Goal: Task Accomplishment & Management: Complete application form

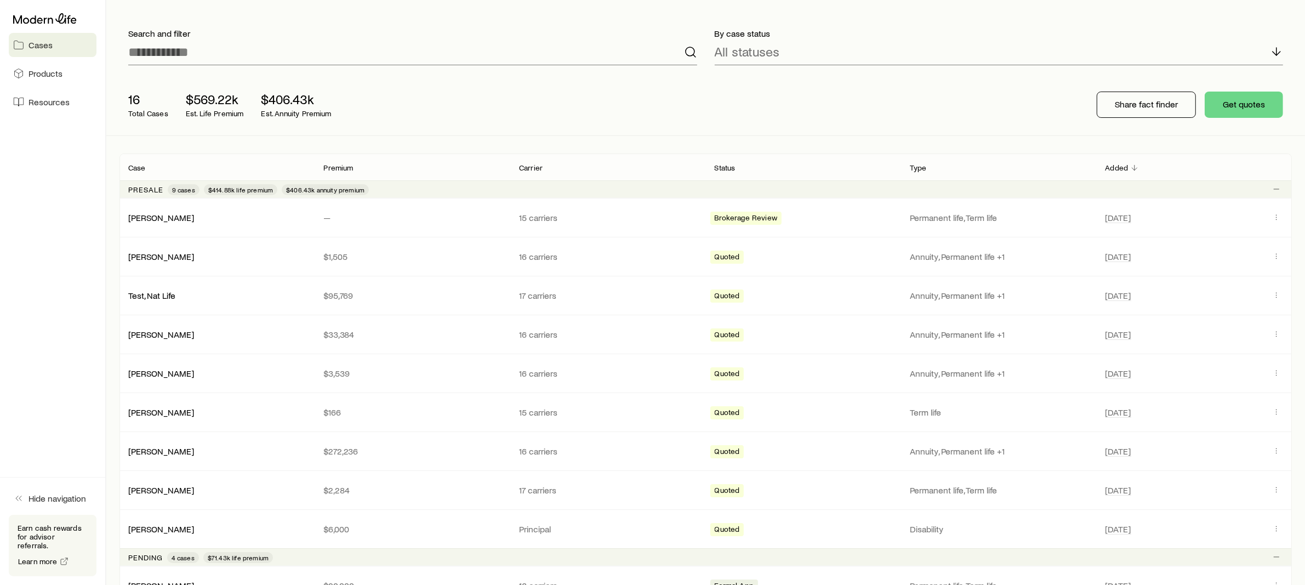
scroll to position [64, 0]
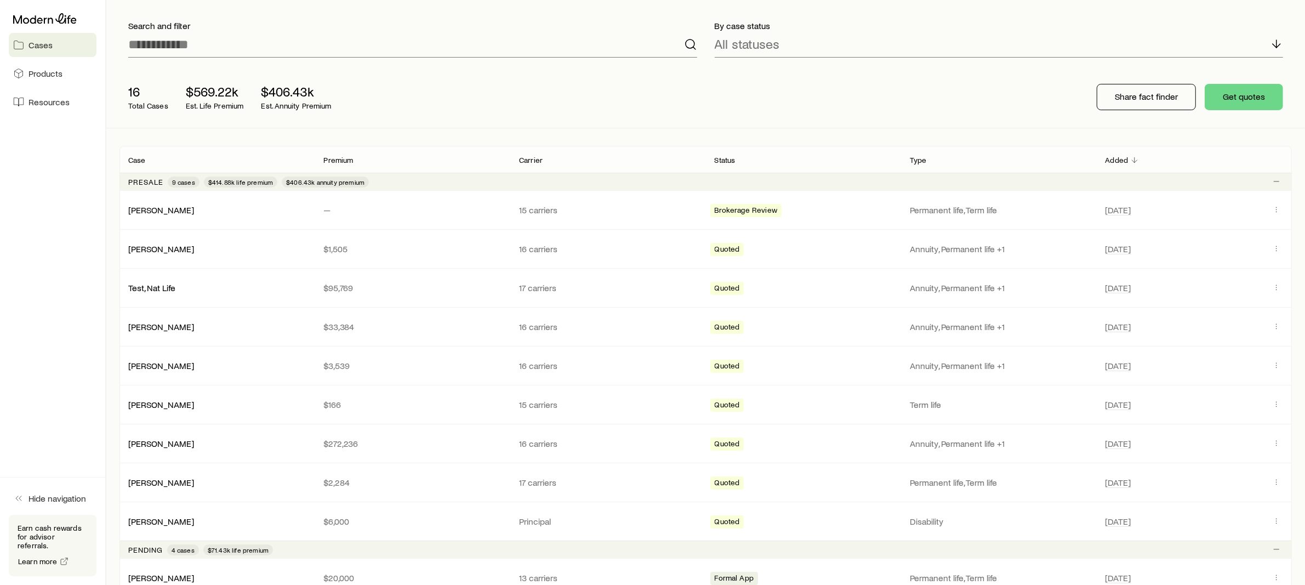
click at [384, 181] on div "Presale 9 cases $414.88k life premium $406.43k annuity premium" at bounding box center [705, 182] width 1173 height 18
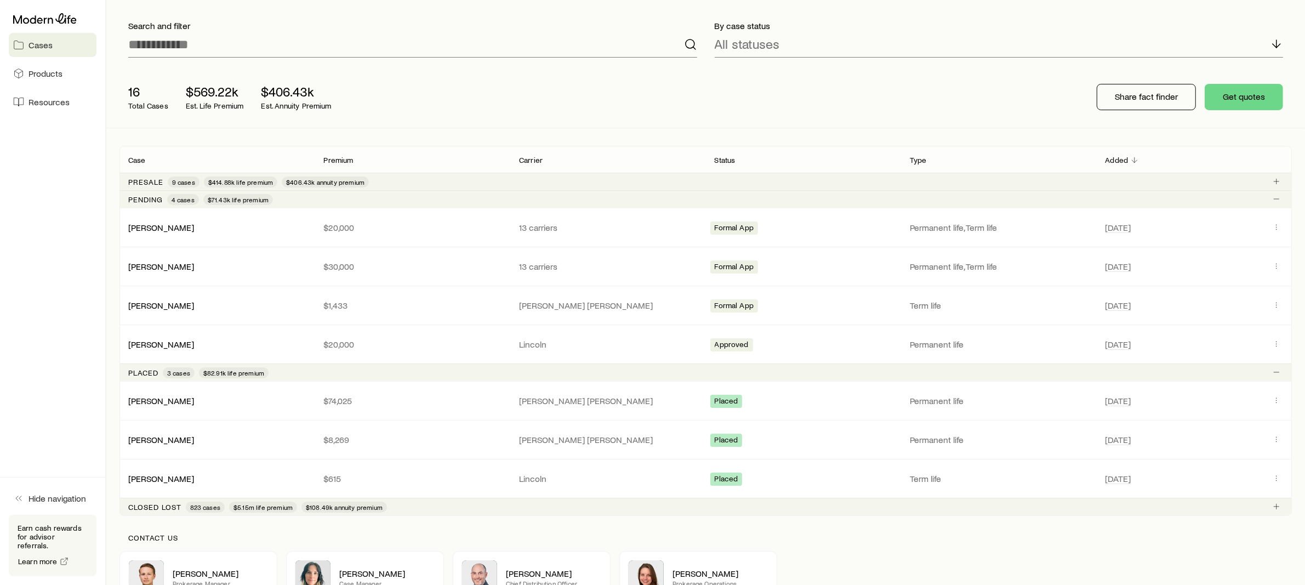
click at [403, 185] on div "Presale 9 cases $414.88k life premium $406.43k annuity premium" at bounding box center [705, 182] width 1173 height 18
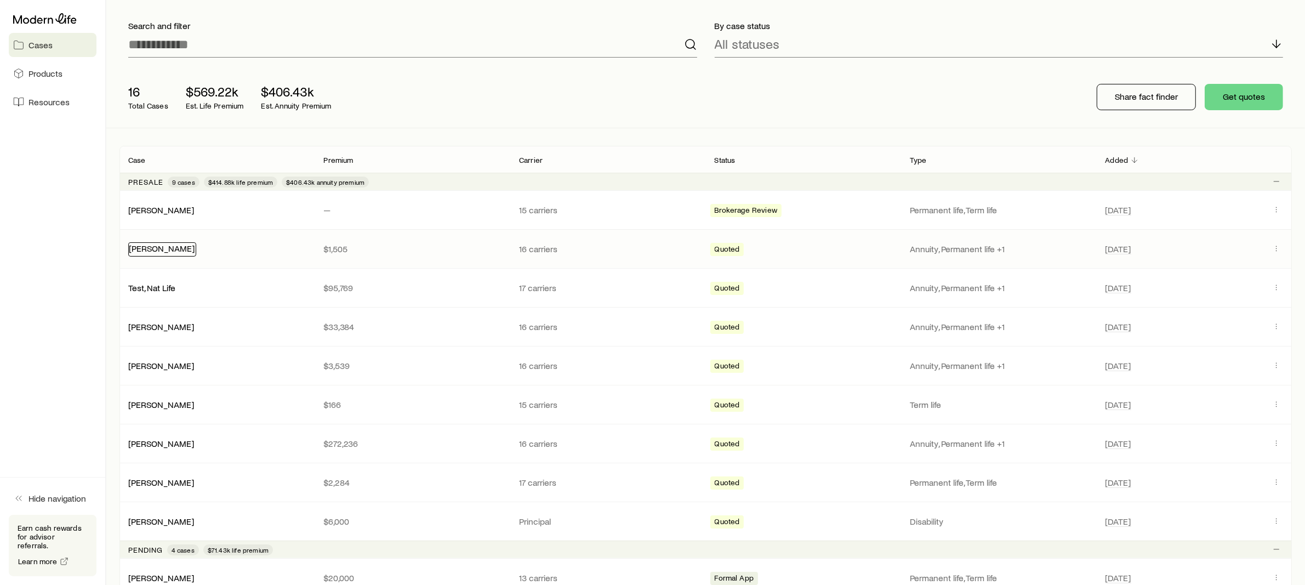
click at [146, 249] on link "[PERSON_NAME]" at bounding box center [162, 248] width 66 height 10
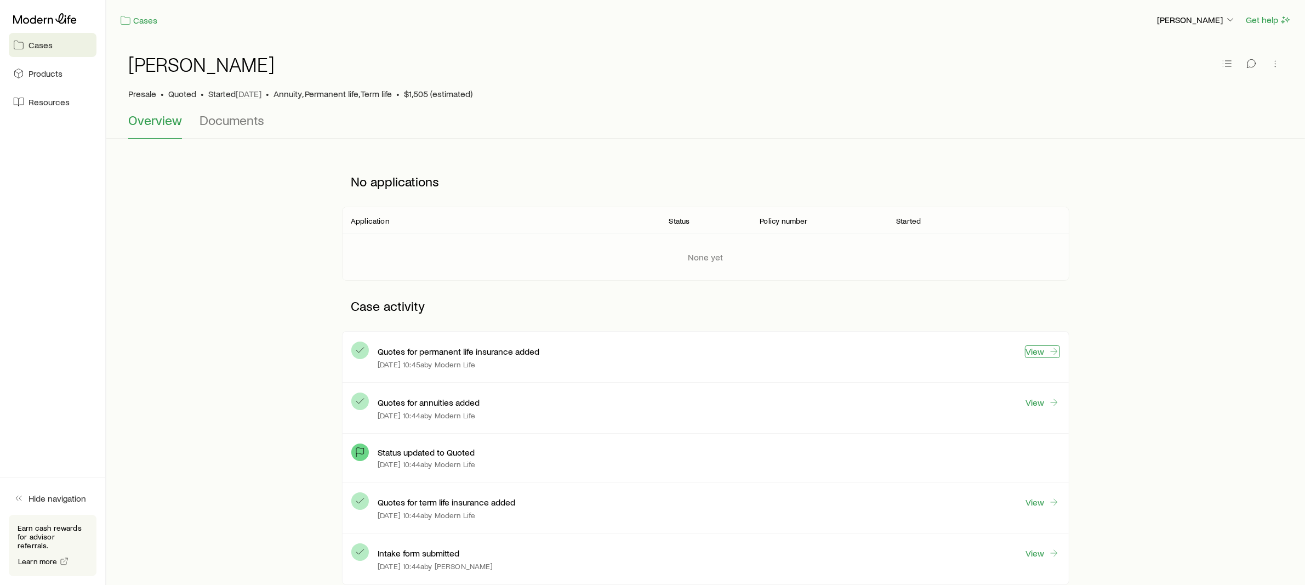
click at [1045, 351] on link "View" at bounding box center [1042, 351] width 35 height 13
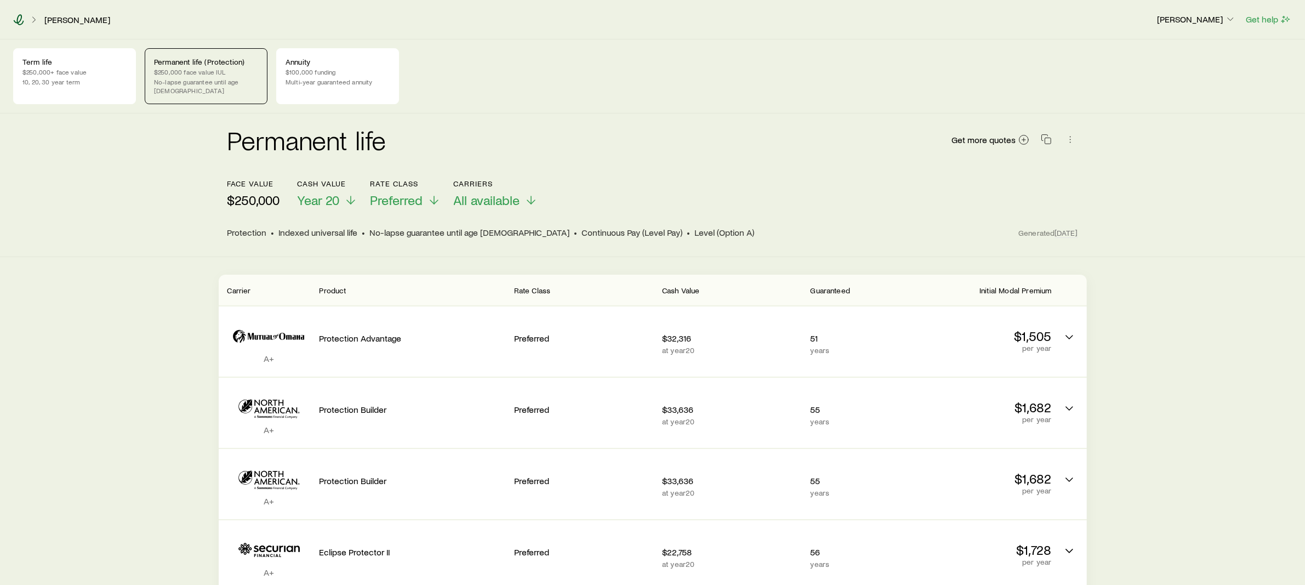
click at [18, 24] on icon at bounding box center [18, 19] width 11 height 11
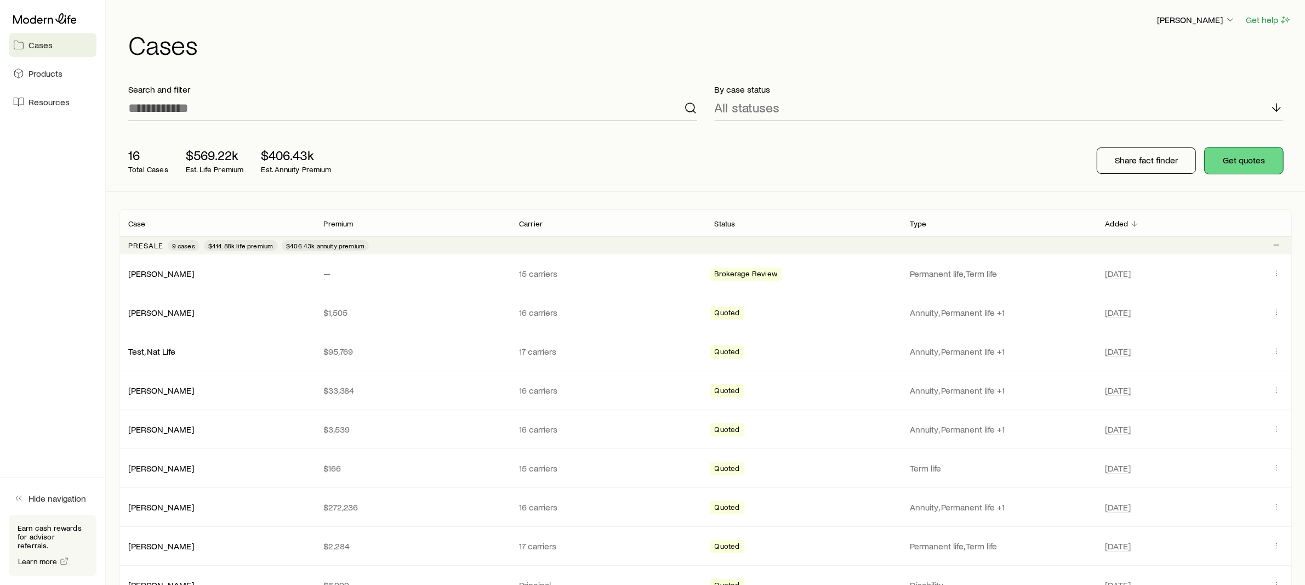
click at [1242, 161] on button "Get quotes" at bounding box center [1244, 160] width 78 height 26
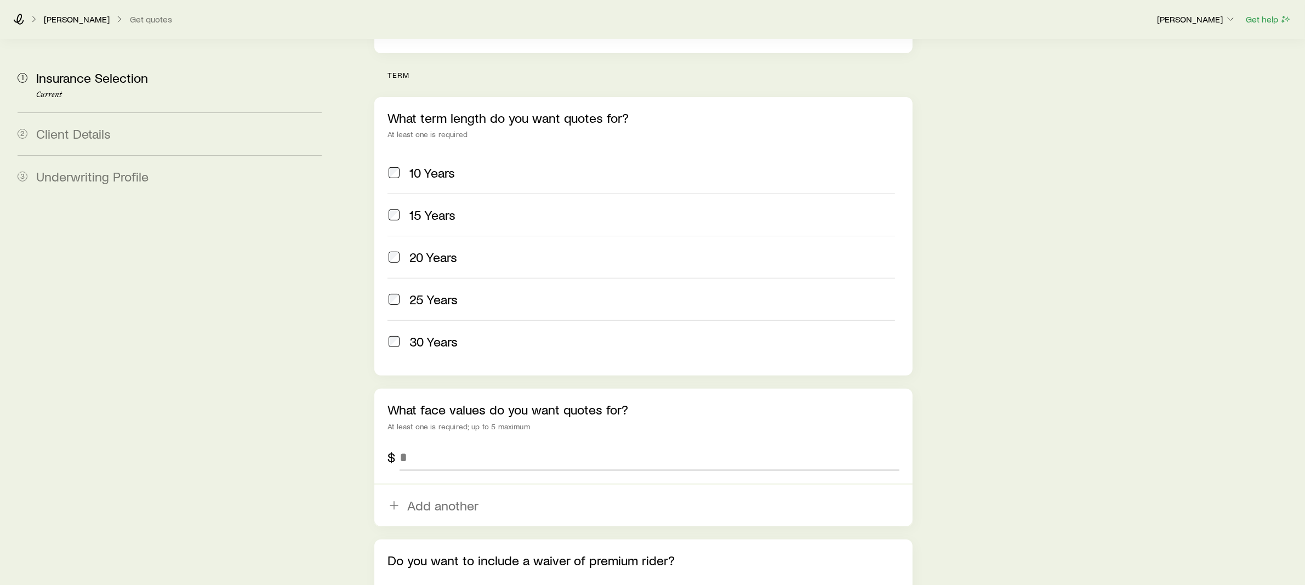
scroll to position [413, 0]
click at [409, 442] on input "tel" at bounding box center [650, 455] width 500 height 26
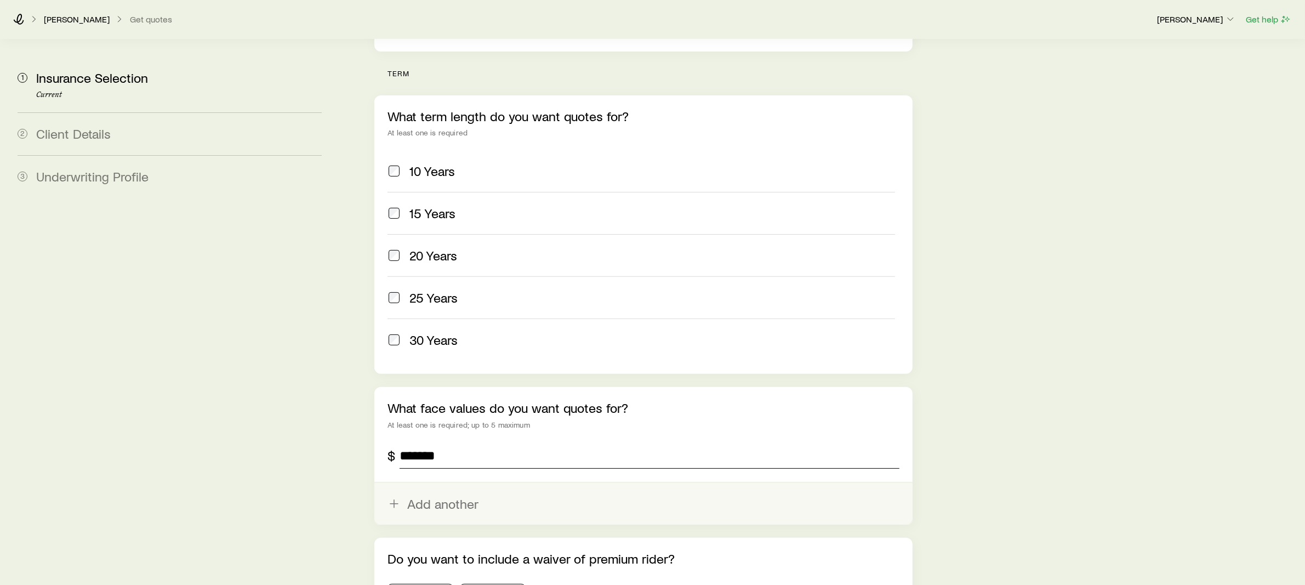
type input "*******"
click at [425, 483] on button "Add another" at bounding box center [643, 504] width 538 height 42
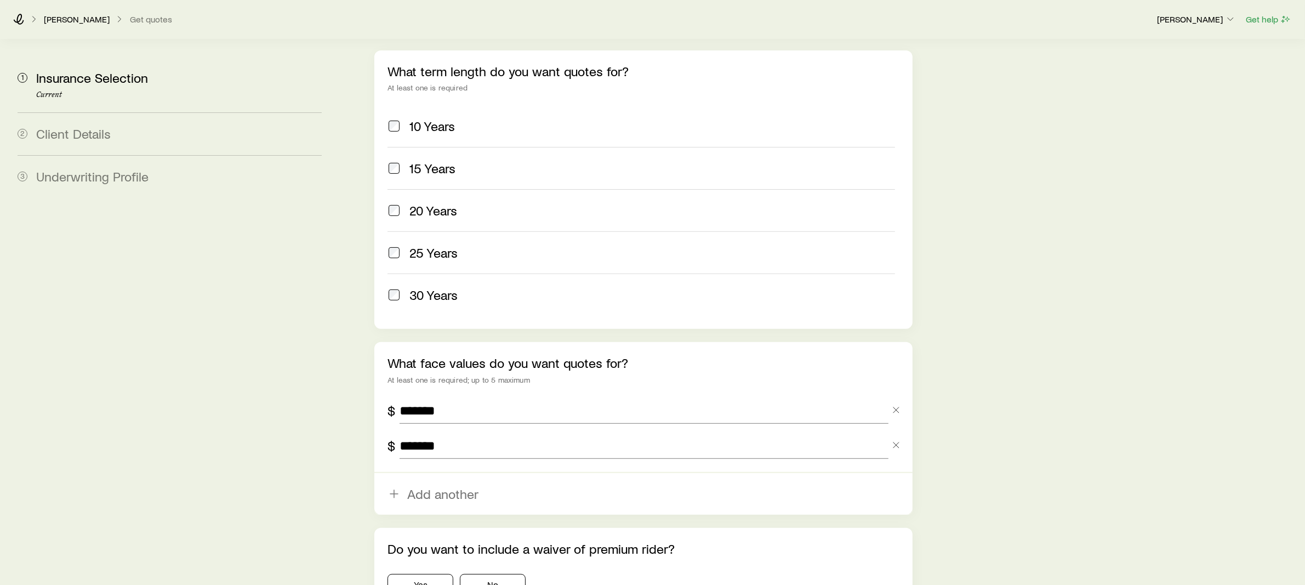
scroll to position [512, 0]
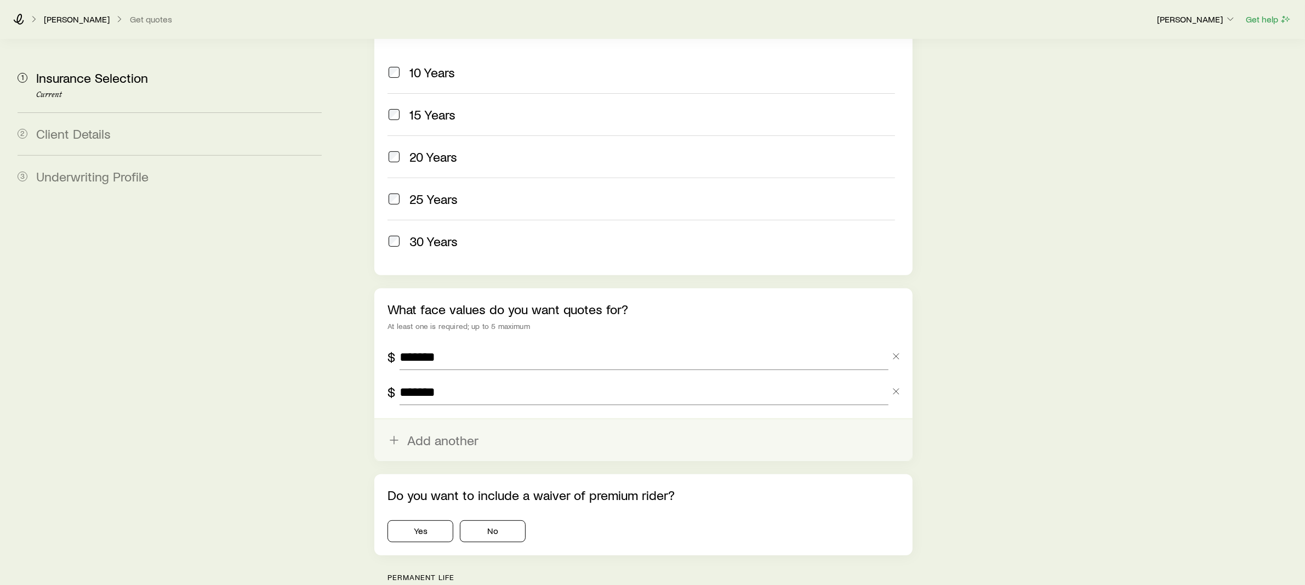
type input "*******"
click at [429, 419] on button "Add another" at bounding box center [643, 440] width 538 height 42
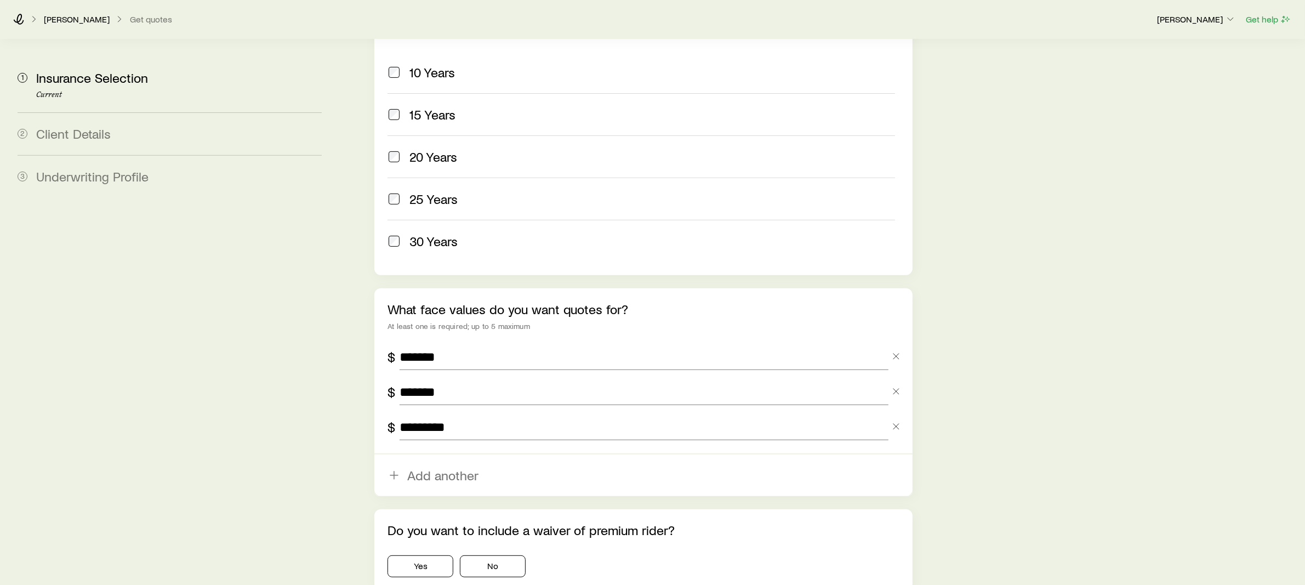
scroll to position [515, 0]
type input "*********"
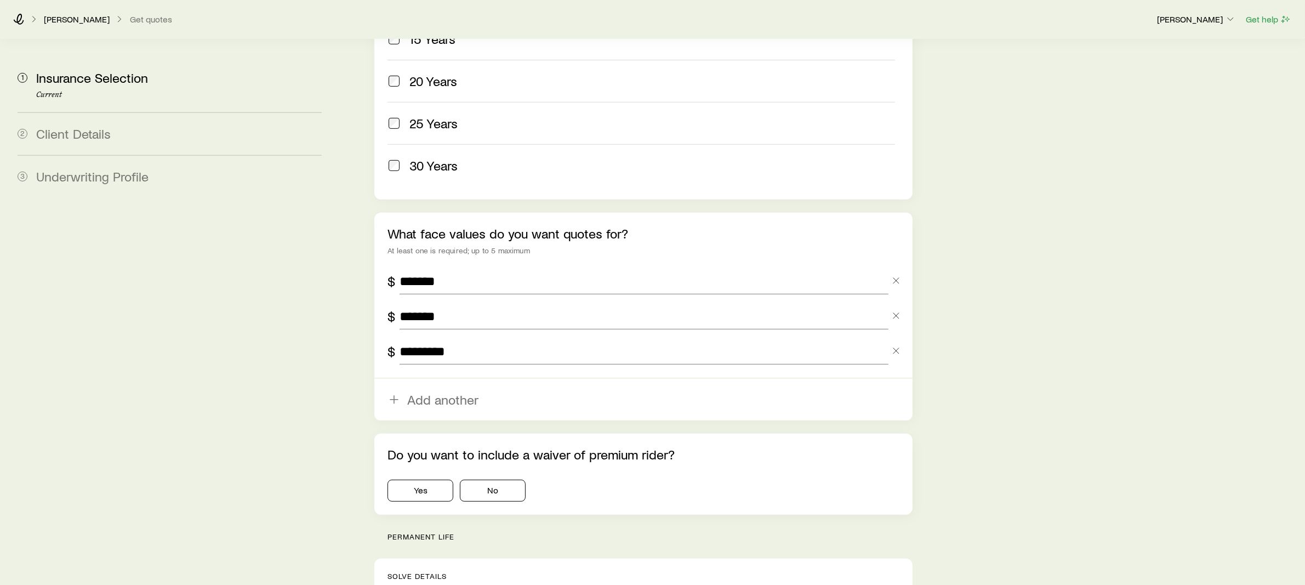
scroll to position [601, 0]
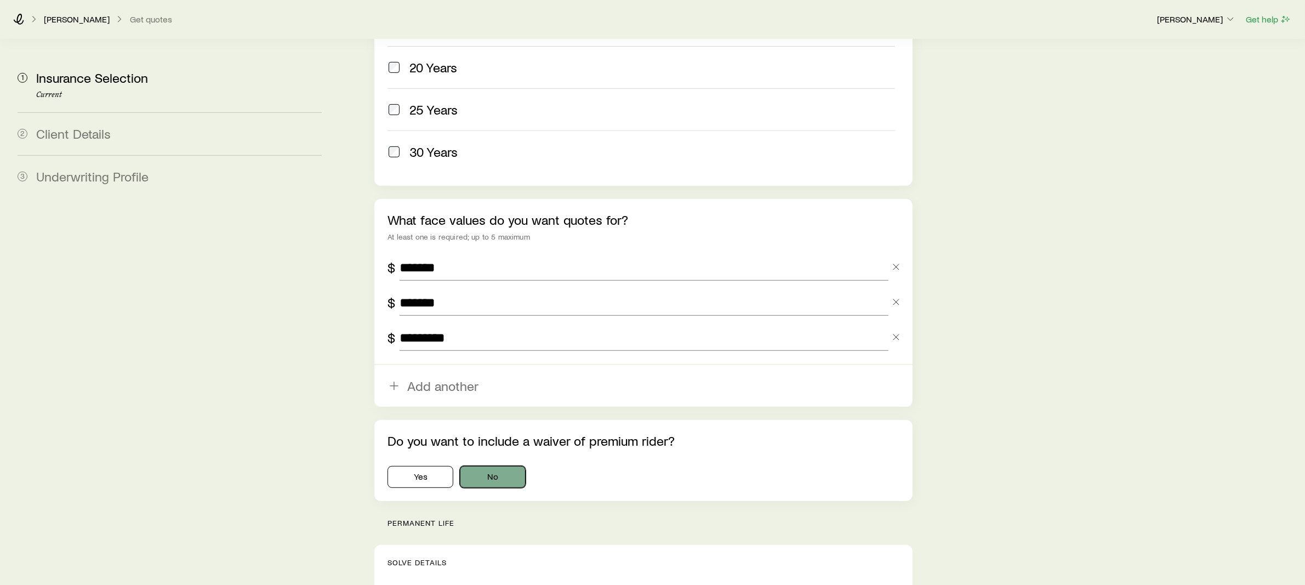
click at [479, 466] on button "No" at bounding box center [493, 477] width 66 height 22
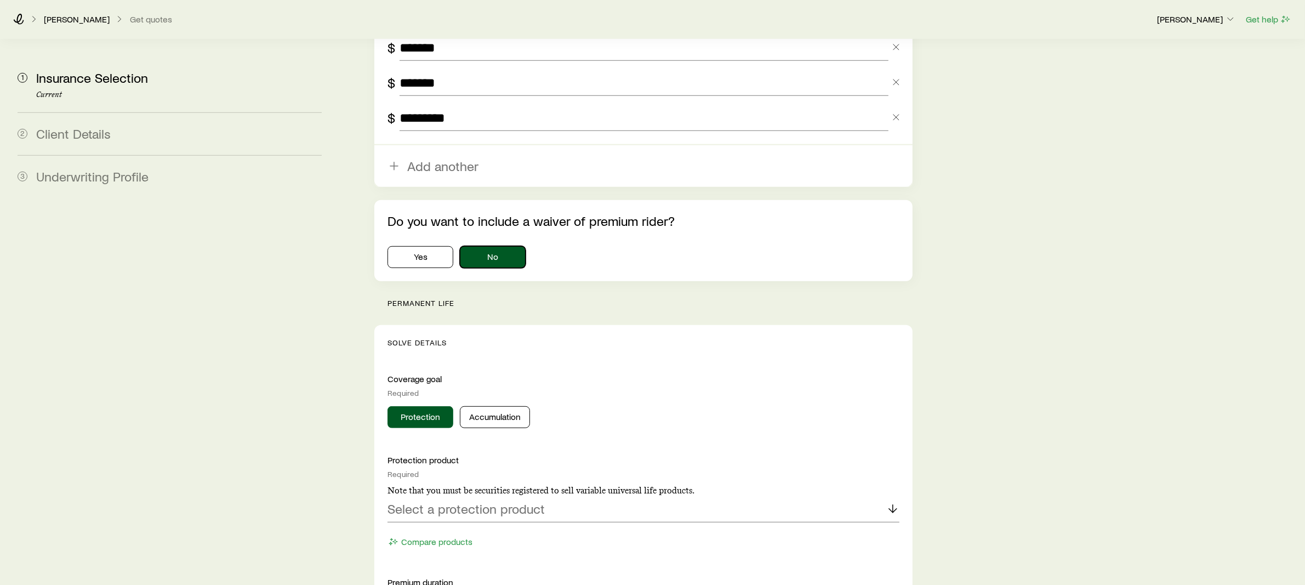
scroll to position [880, 0]
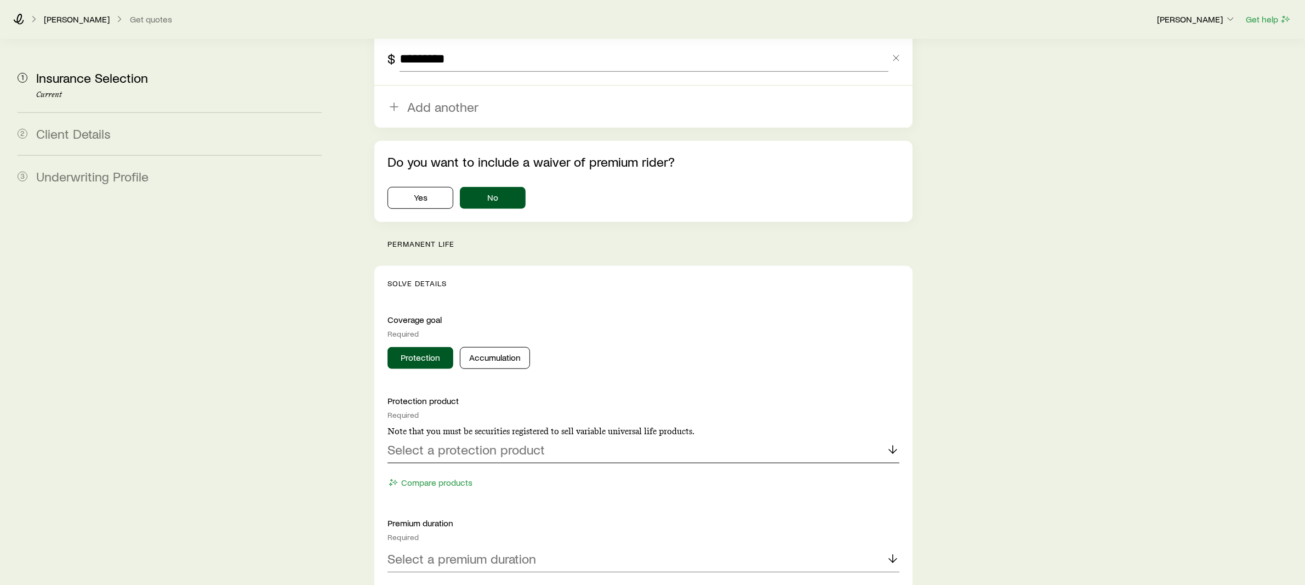
click at [444, 437] on div "Select a protection product" at bounding box center [644, 450] width 512 height 26
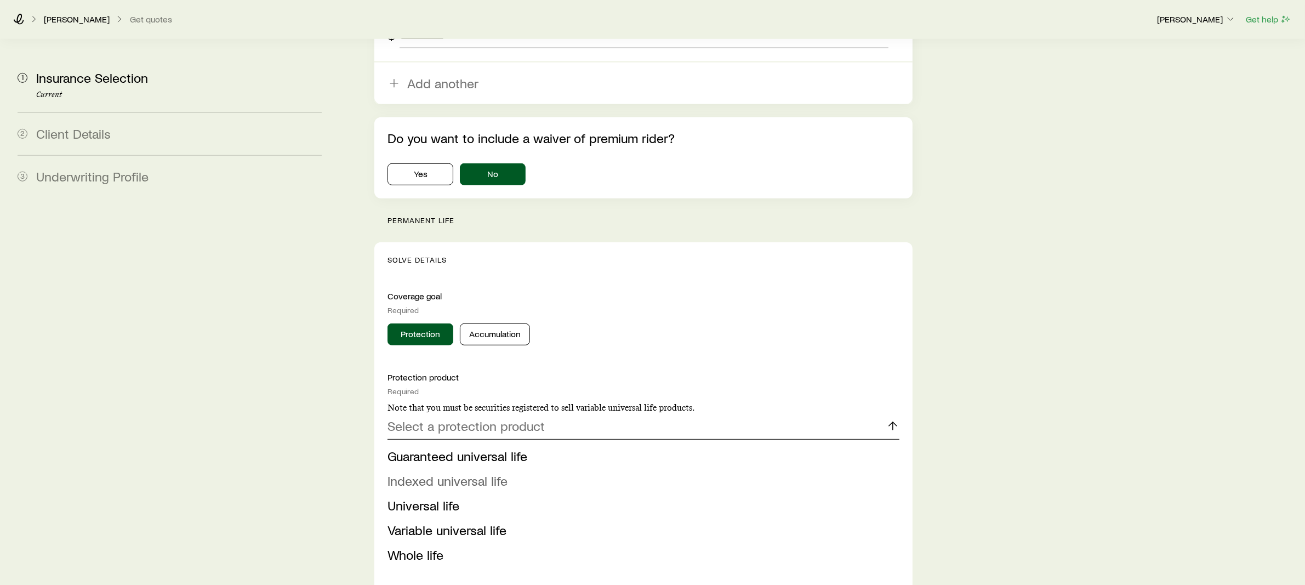
scroll to position [948, 0]
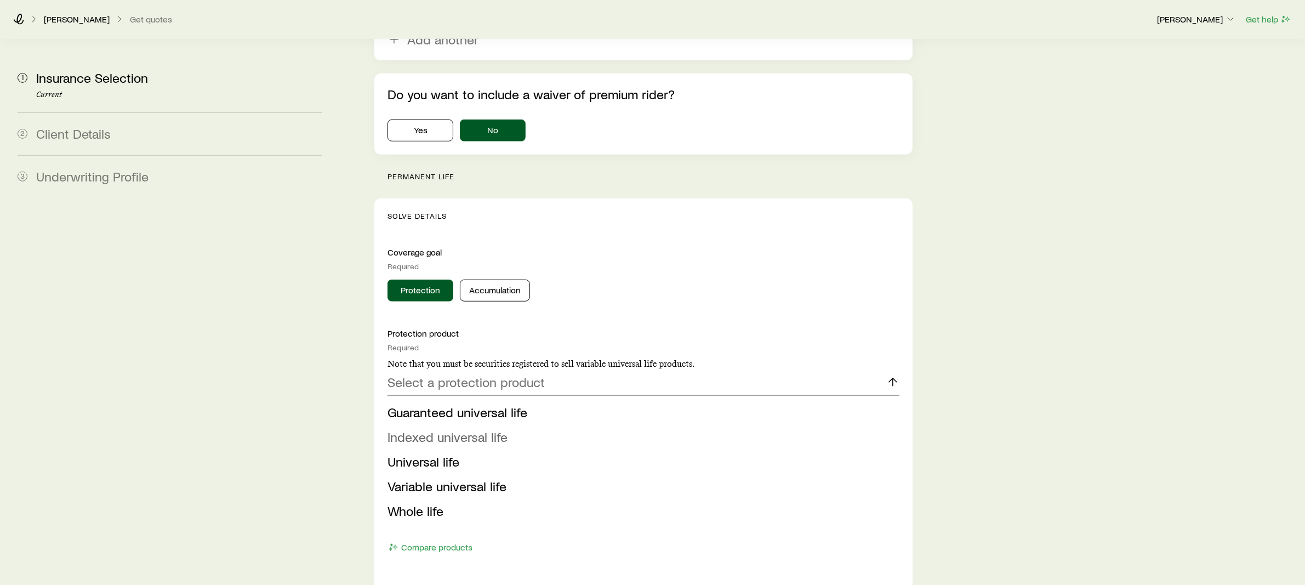
click at [435, 429] on span "Indexed universal life" at bounding box center [448, 437] width 120 height 16
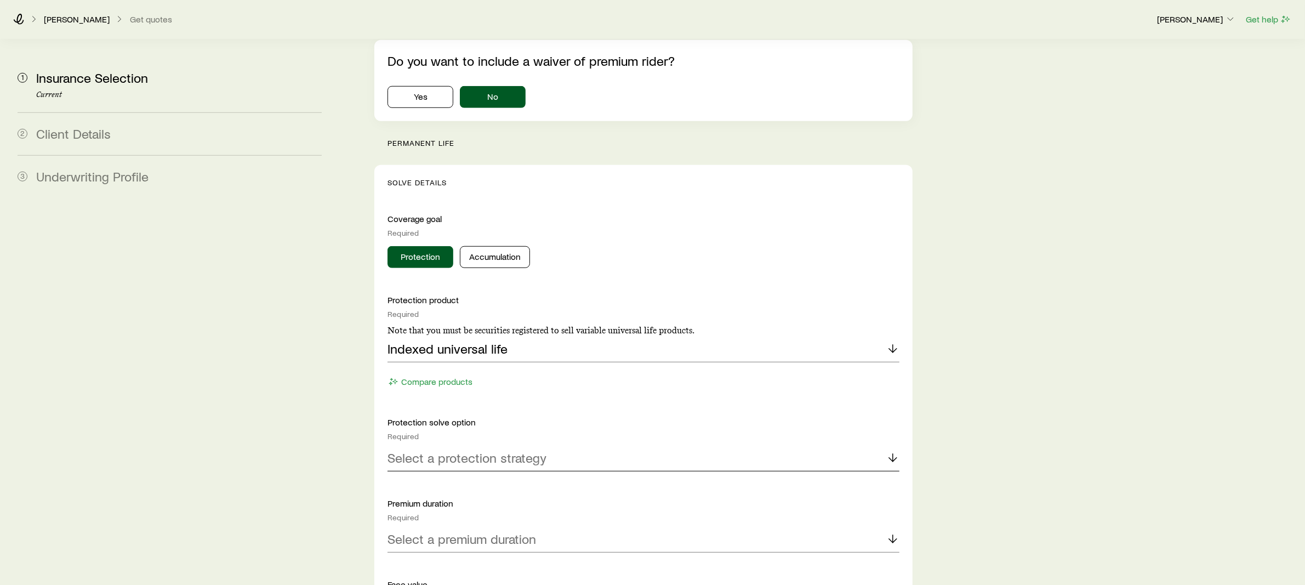
click at [454, 450] on p "Select a protection strategy" at bounding box center [467, 457] width 159 height 15
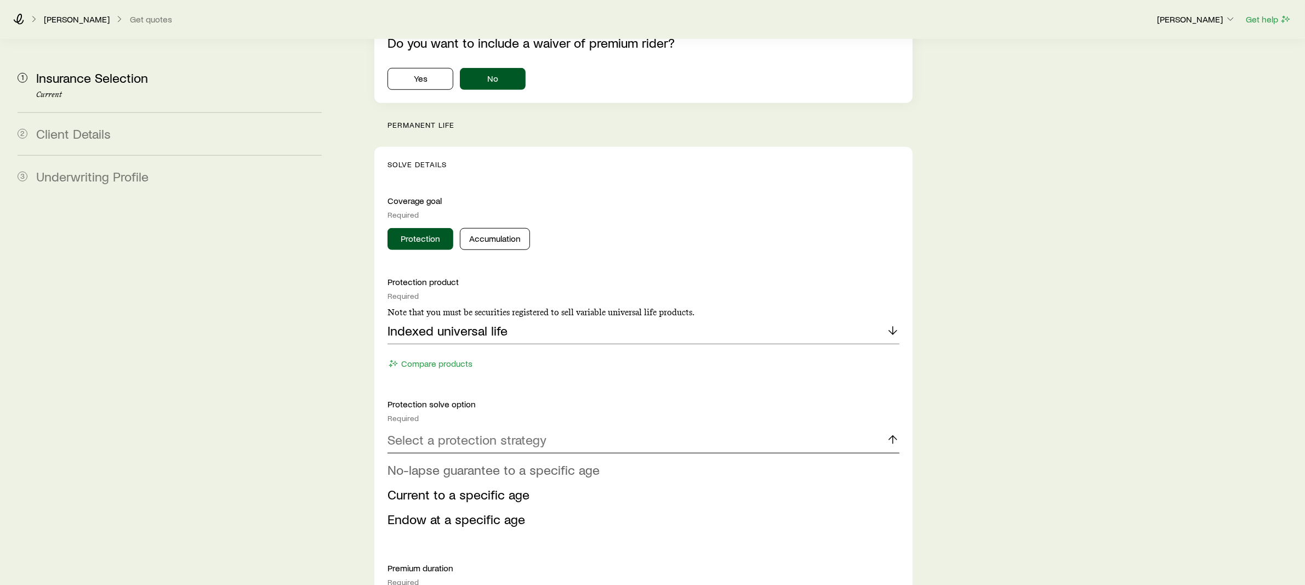
scroll to position [1012, 0]
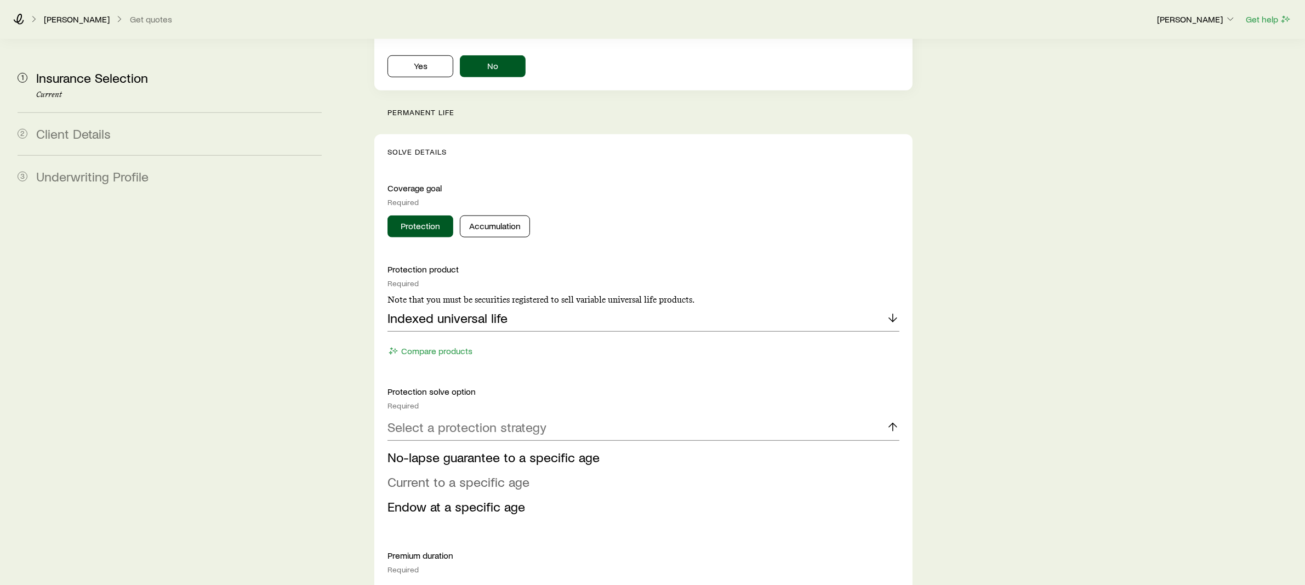
click at [450, 474] on span "Current to a specific age" at bounding box center [459, 482] width 142 height 16
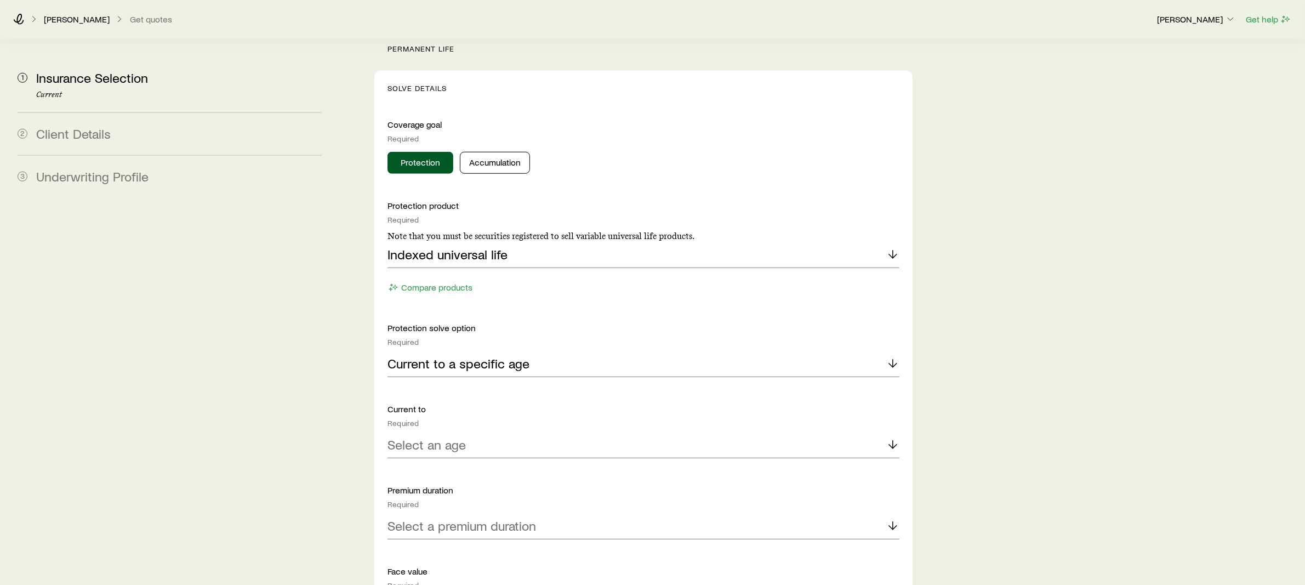
scroll to position [1085, 0]
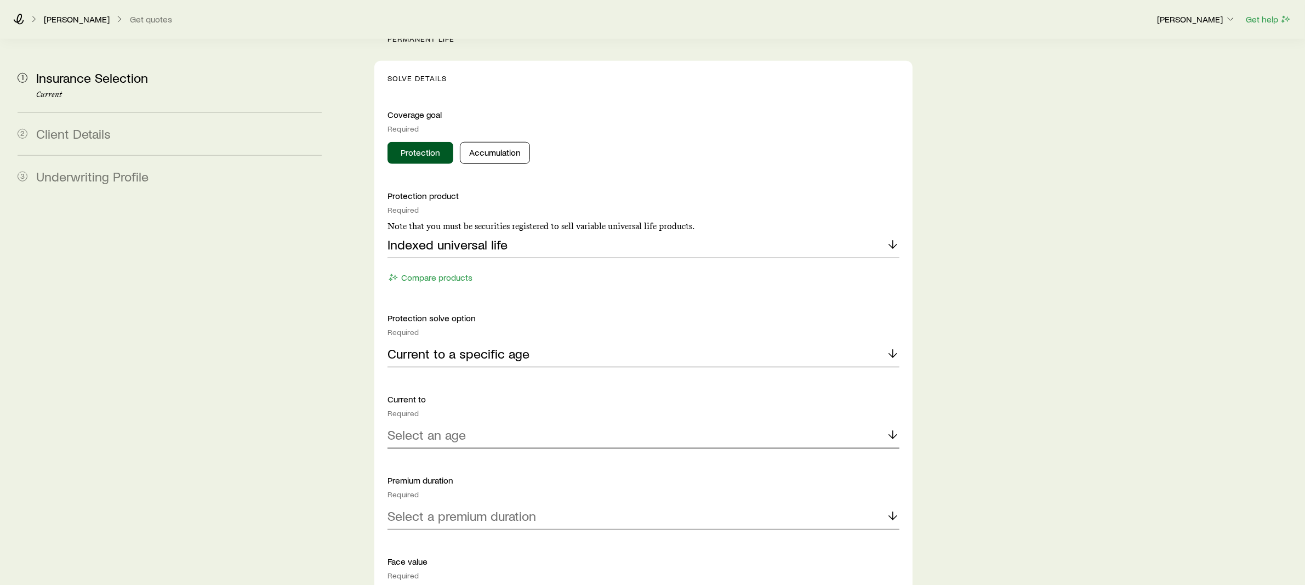
click at [452, 422] on div "Select an age" at bounding box center [644, 435] width 512 height 26
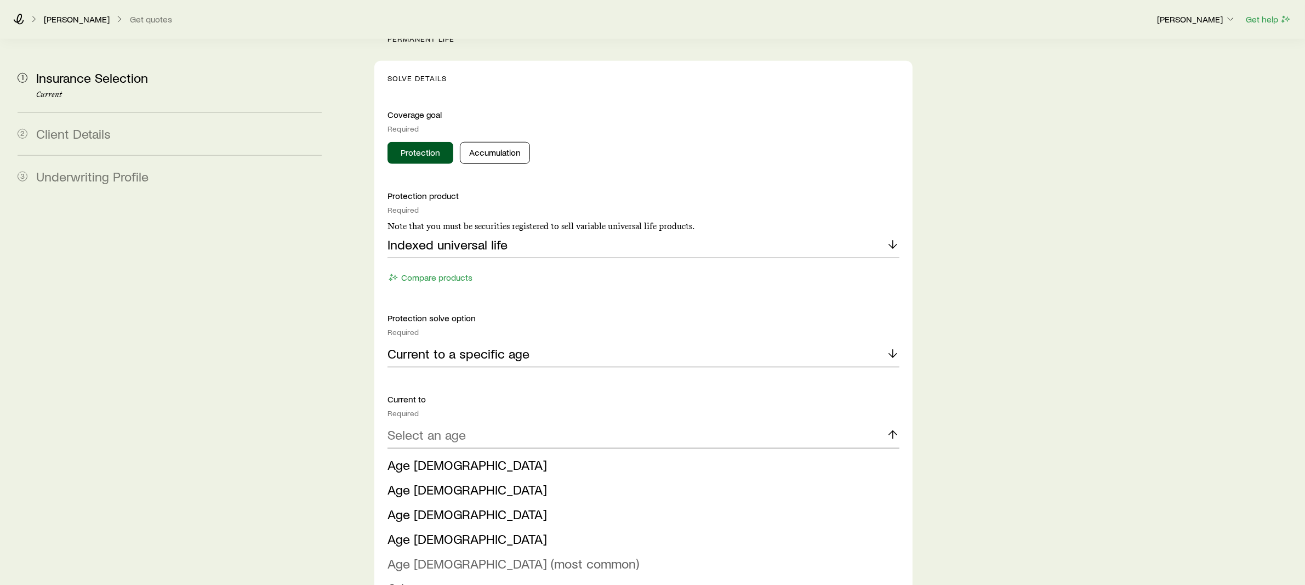
click at [442, 555] on span "Age 121 (most common)" at bounding box center [514, 563] width 252 height 16
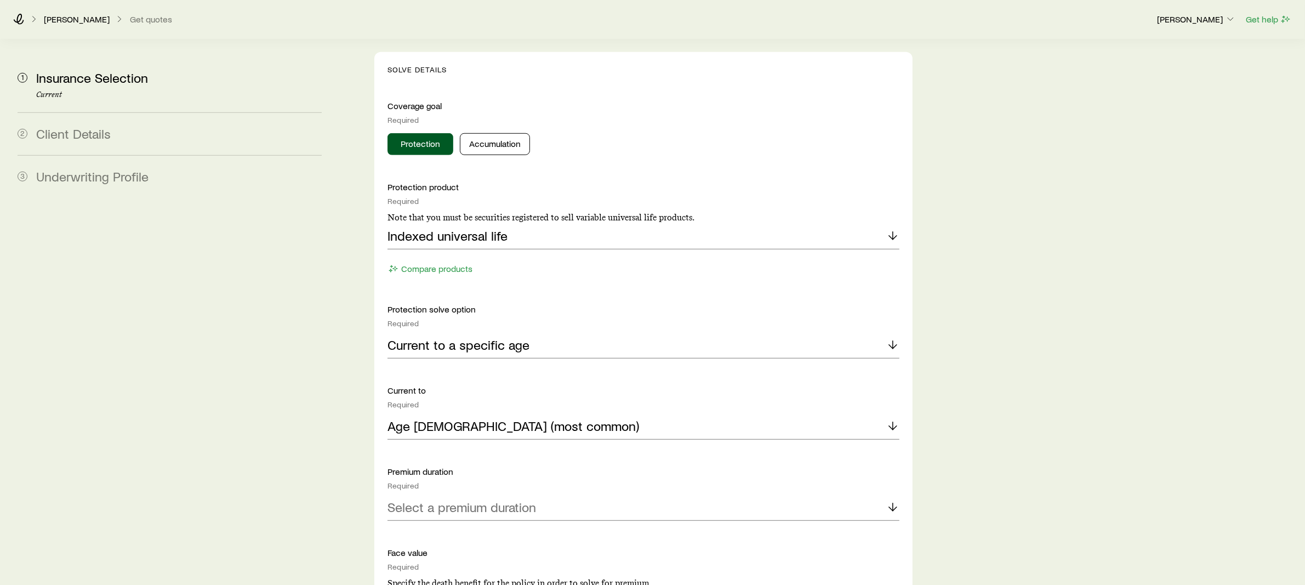
scroll to position [1107, 0]
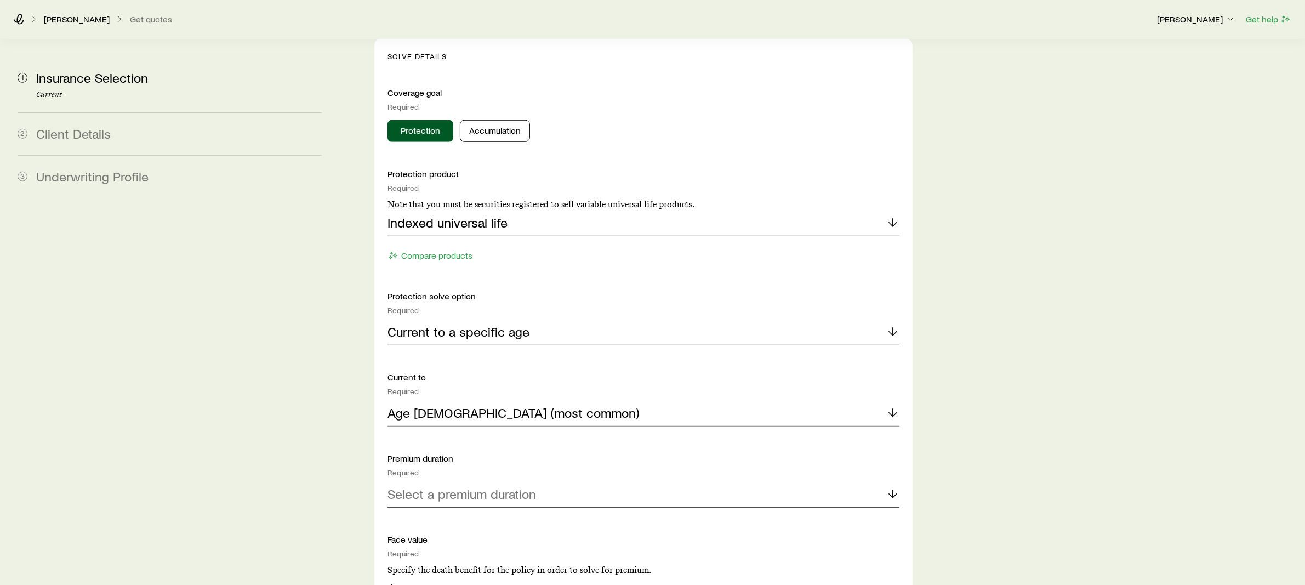
click at [437, 486] on p "Select a premium duration" at bounding box center [462, 493] width 149 height 15
click at [436, 516] on span "Continuous Pay (Level Pay)" at bounding box center [464, 524] width 153 height 16
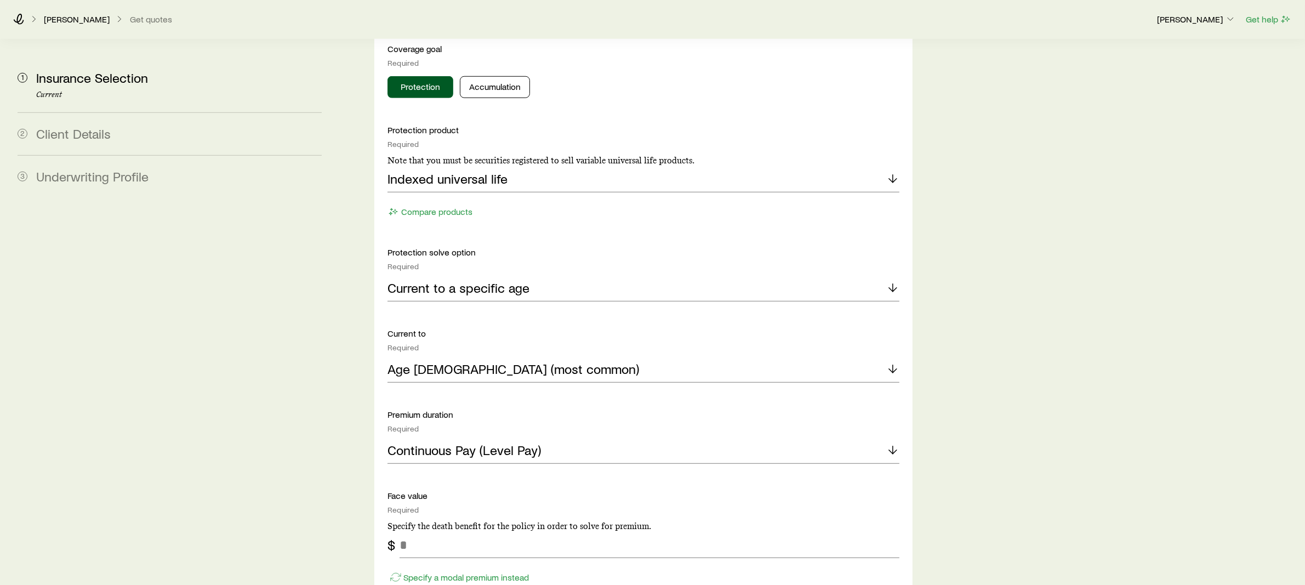
scroll to position [1185, 0]
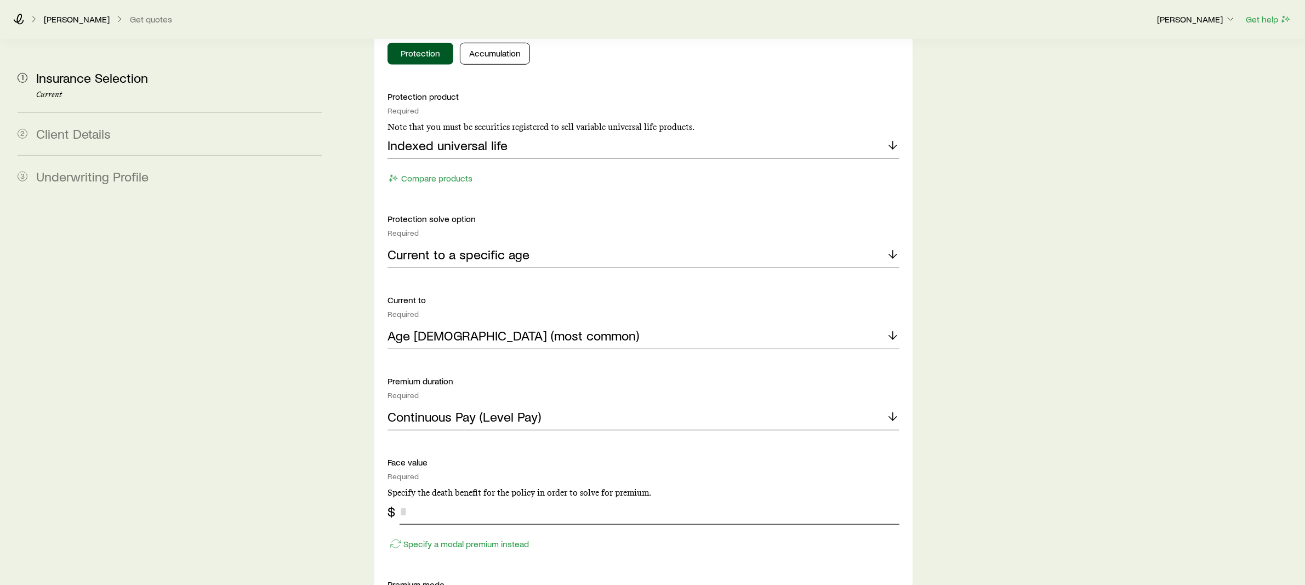
click at [436, 498] on input "tel" at bounding box center [650, 511] width 500 height 26
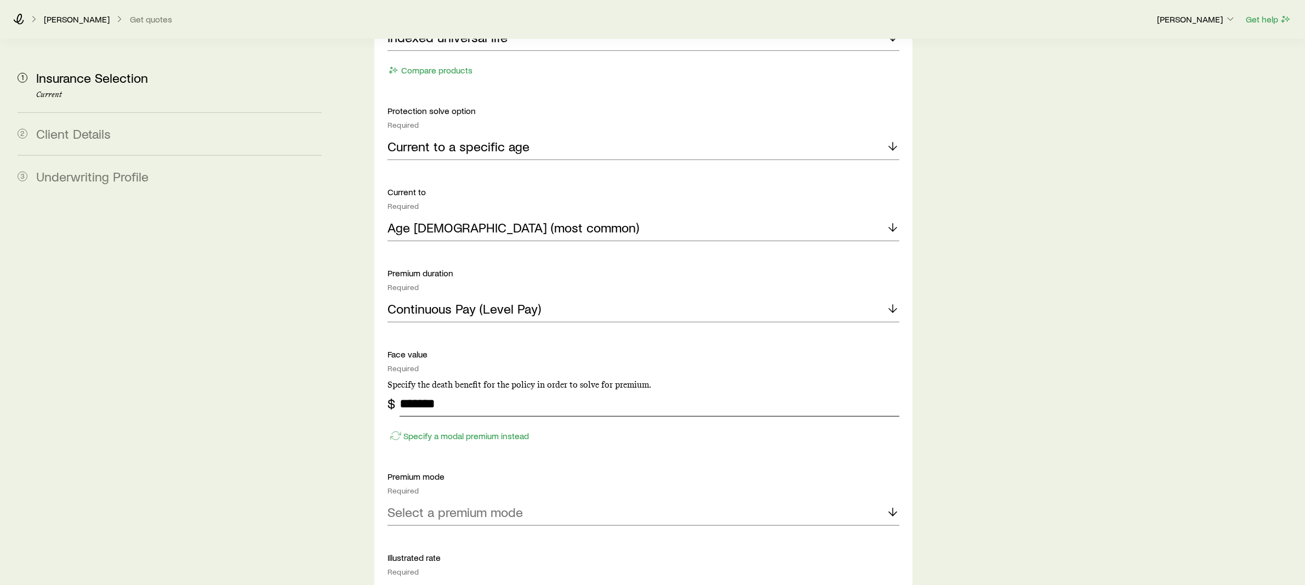
type input "*******"
click at [486, 504] on p "Select a premium mode" at bounding box center [455, 511] width 135 height 15
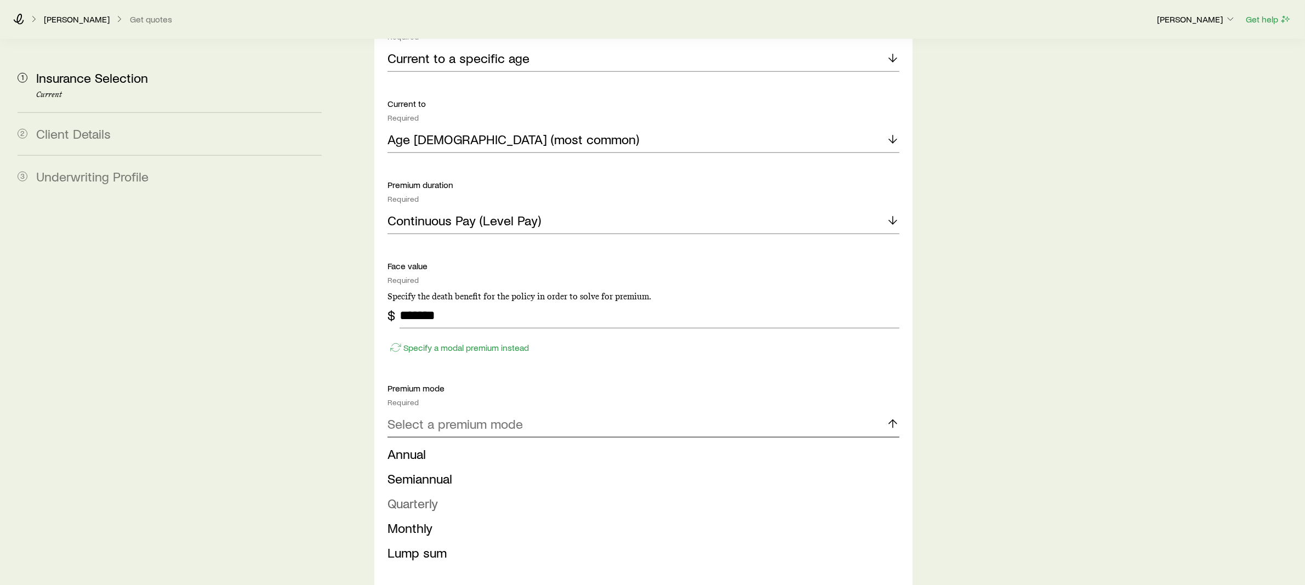
scroll to position [1388, 0]
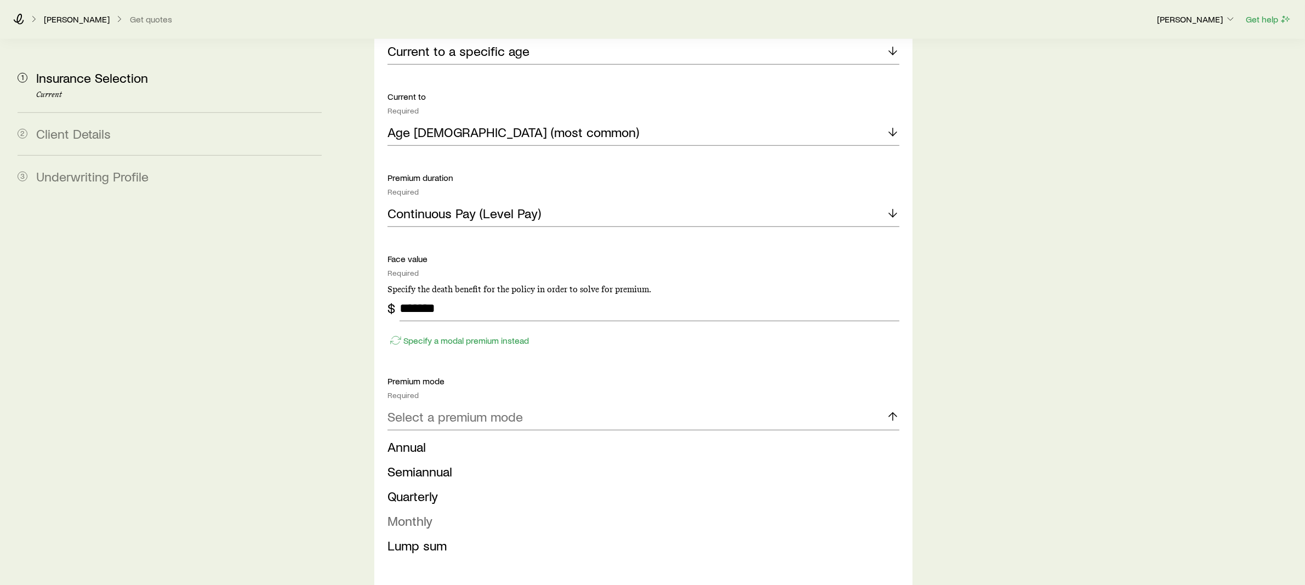
click at [454, 509] on li "Monthly" at bounding box center [640, 521] width 505 height 25
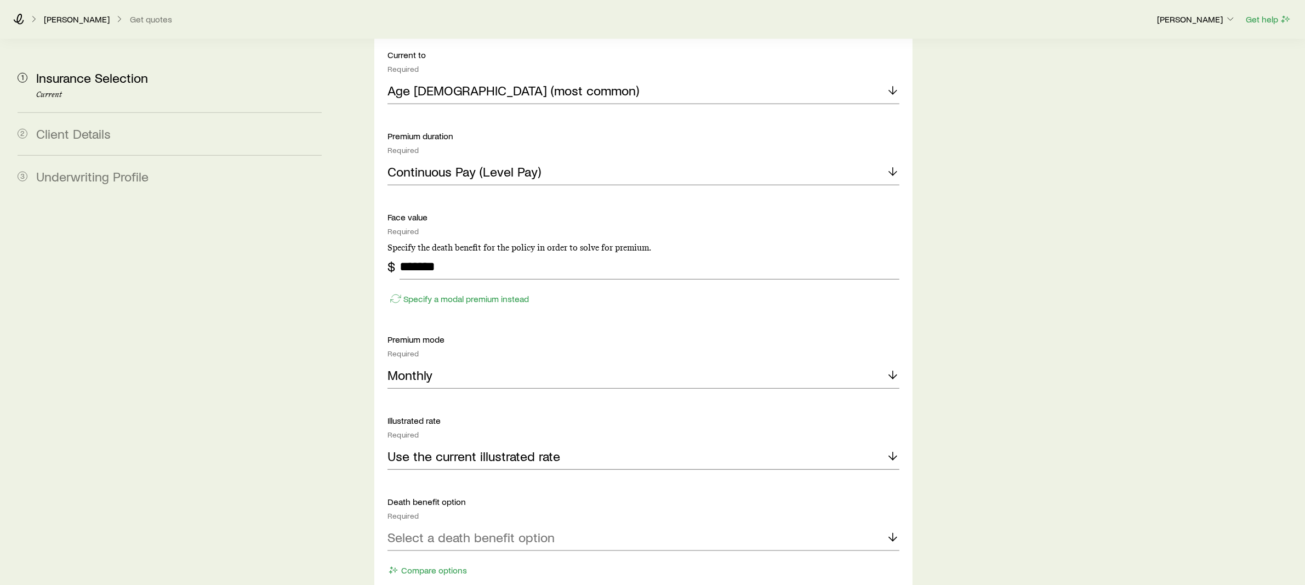
scroll to position [1451, 0]
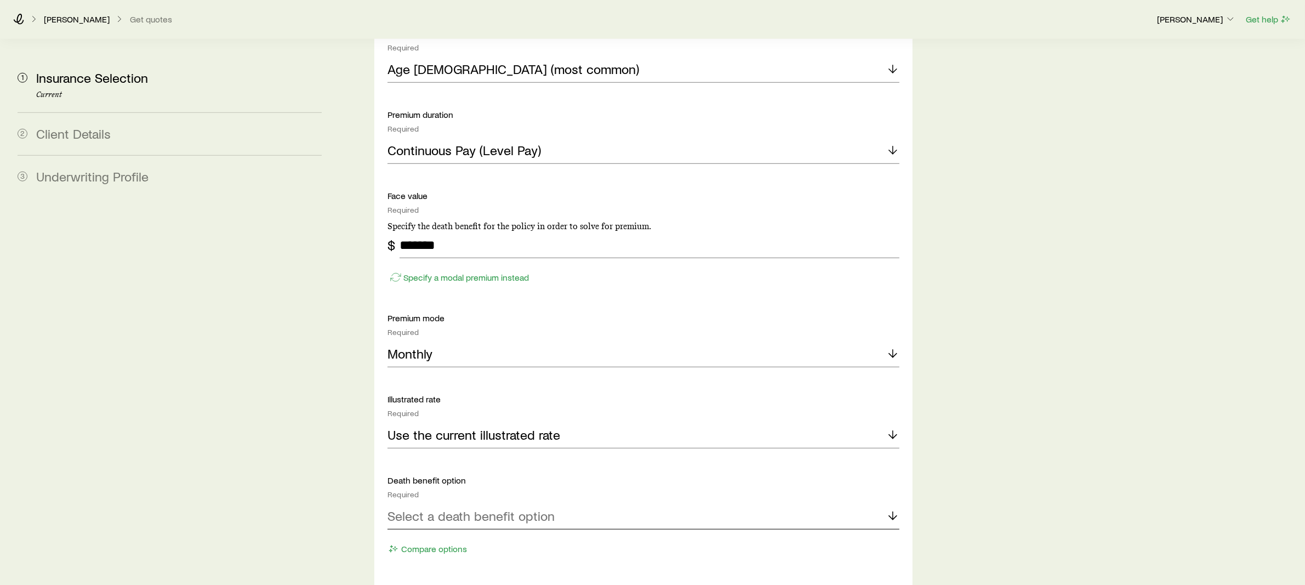
click at [470, 508] on p "Select a death benefit option" at bounding box center [471, 515] width 167 height 15
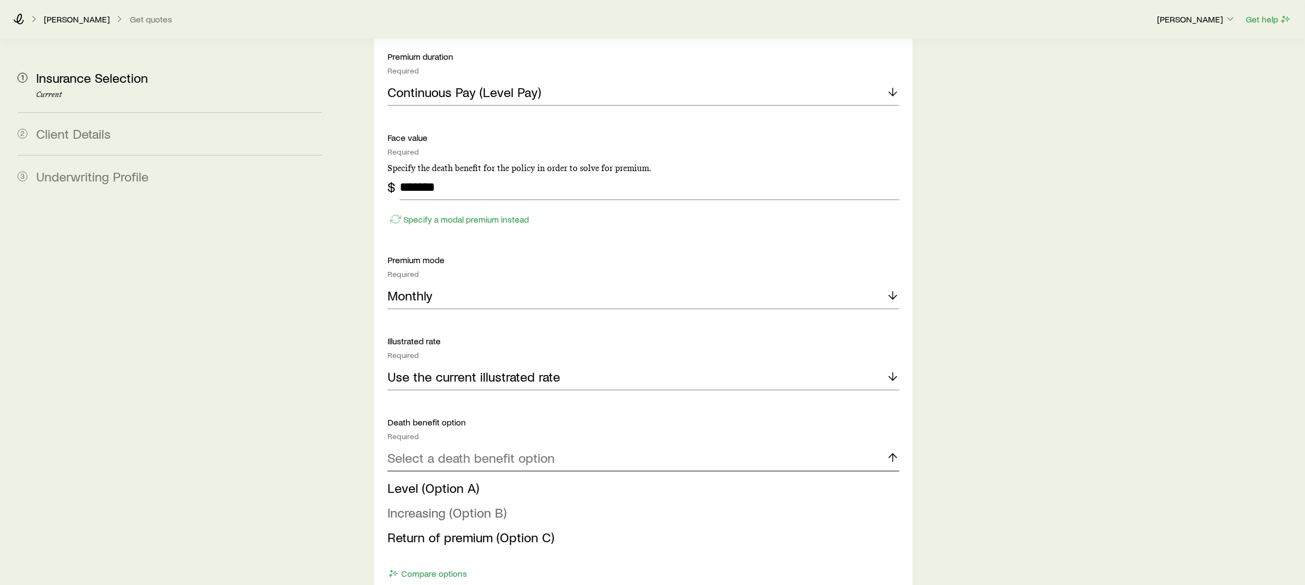
scroll to position [1531, 0]
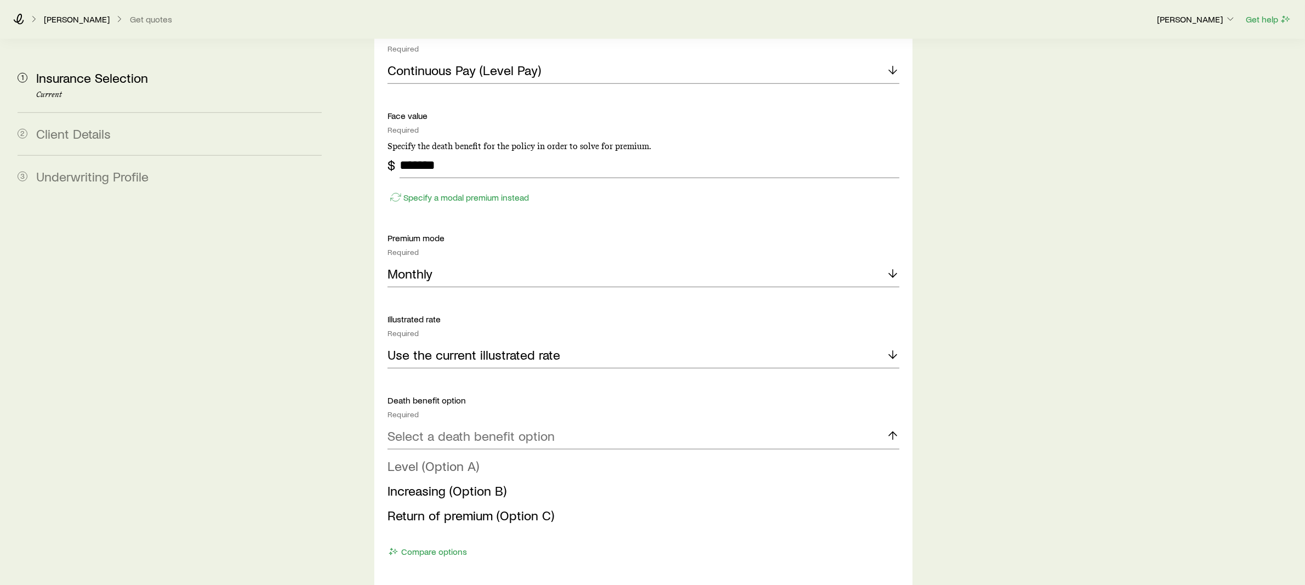
click at [438, 458] on span "Level (Option A)" at bounding box center [434, 466] width 92 height 16
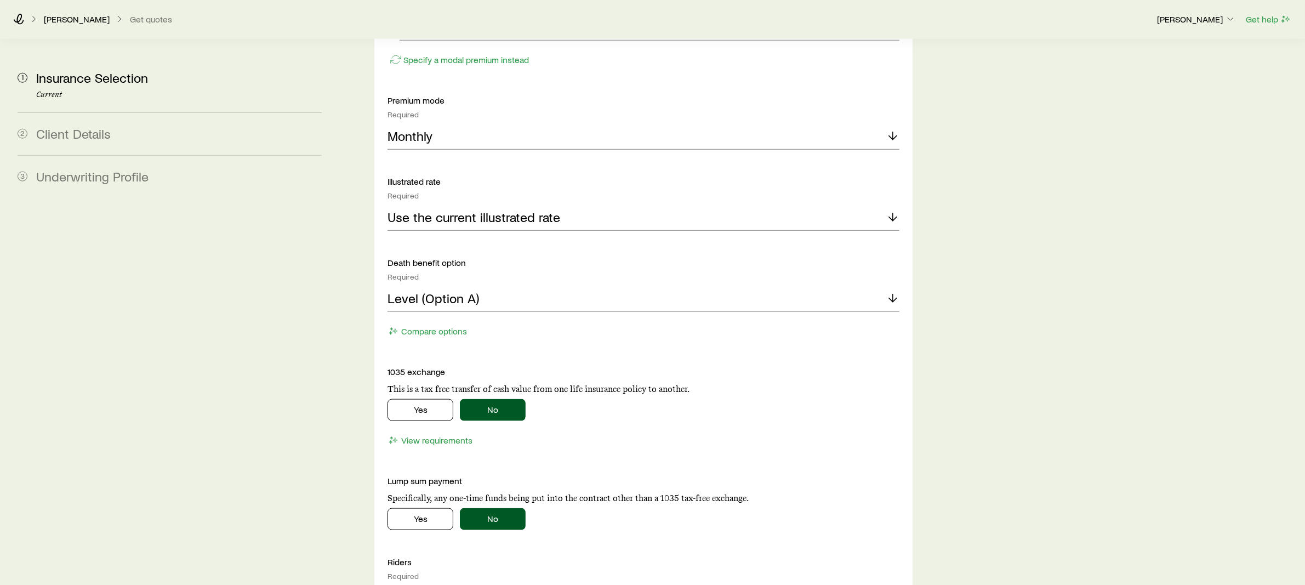
scroll to position [1681, 0]
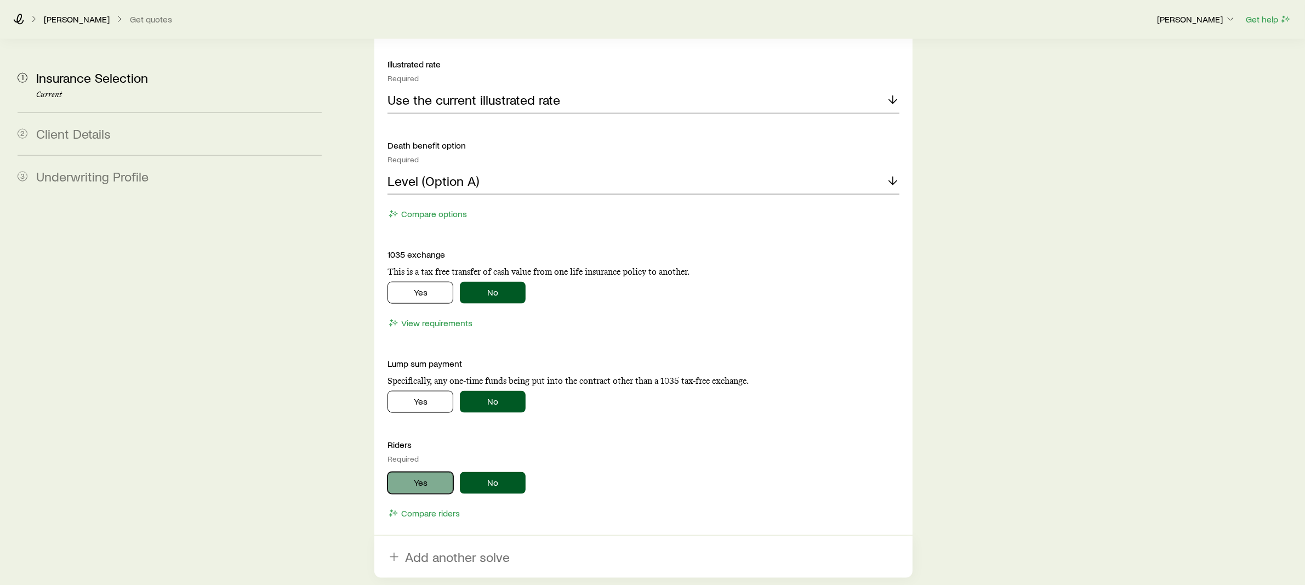
click at [436, 472] on button "Yes" at bounding box center [421, 483] width 66 height 22
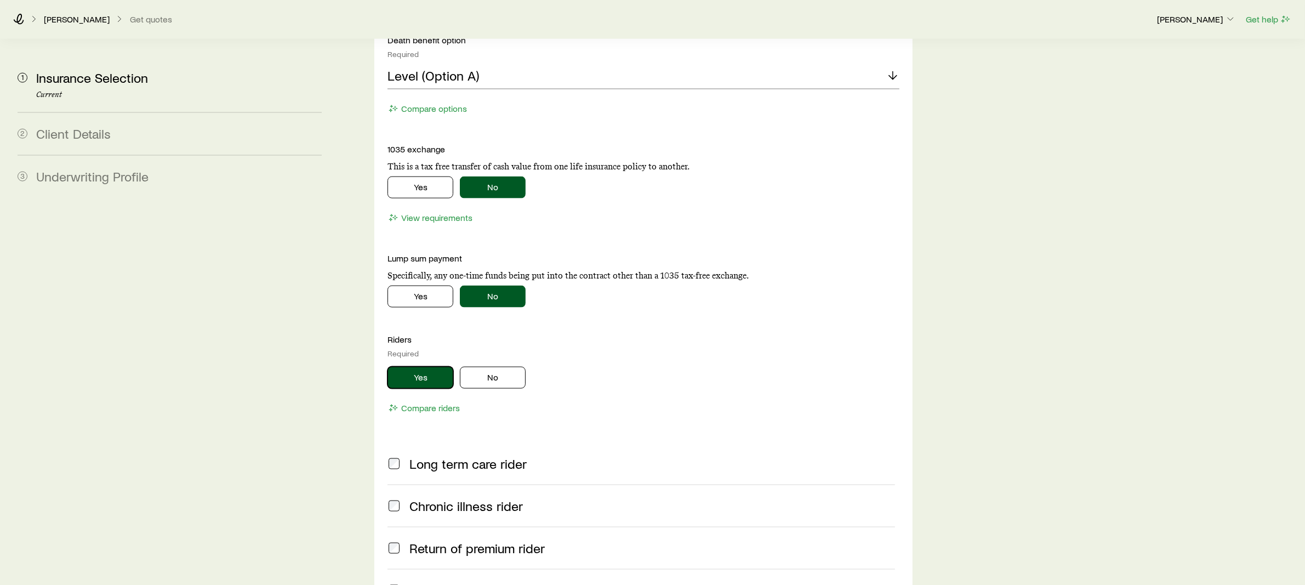
scroll to position [1901, 0]
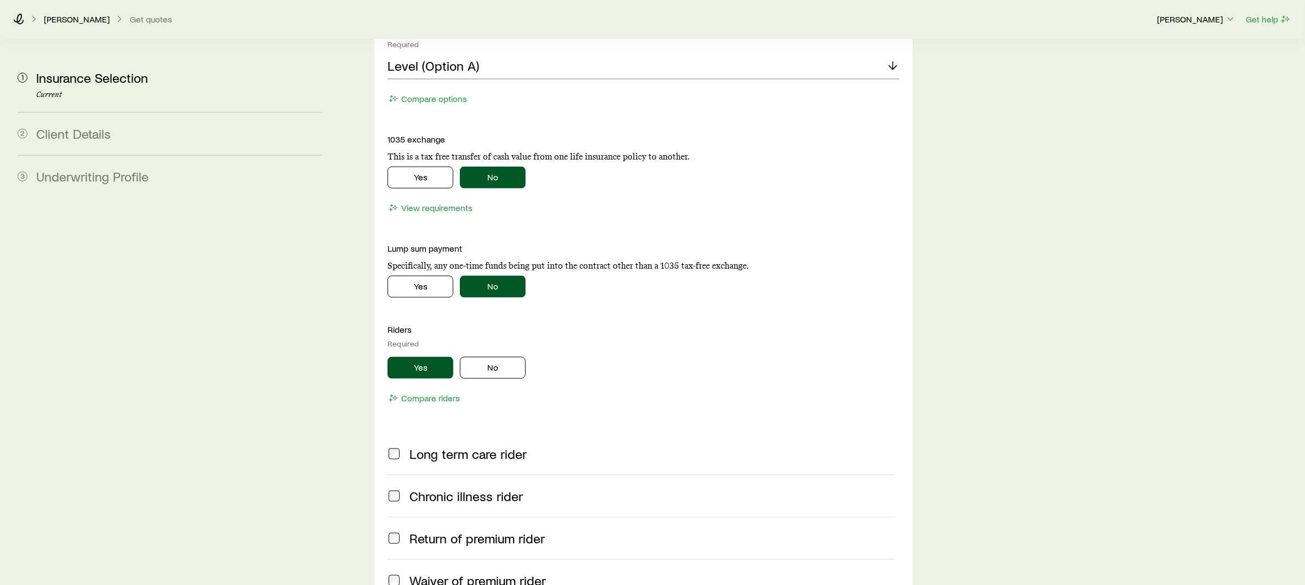
click at [409, 446] on div "Long term care rider" at bounding box center [642, 453] width 508 height 15
click at [401, 488] on span at bounding box center [394, 495] width 13 height 15
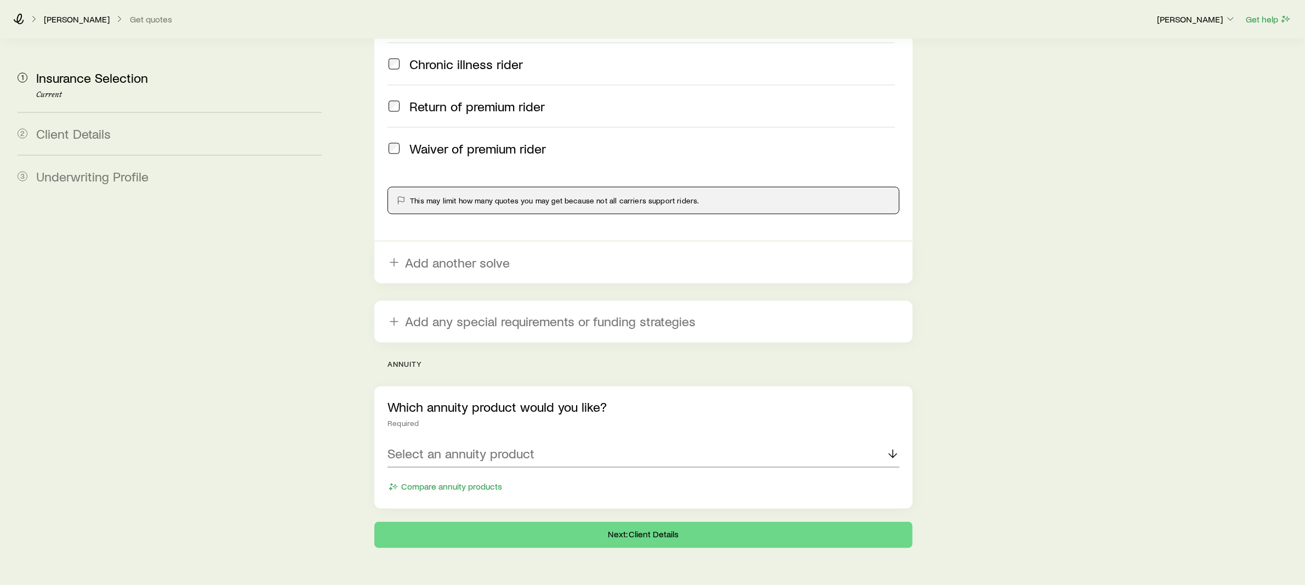
scroll to position [2333, 0]
click at [522, 446] on p "Select an annuity product" at bounding box center [461, 453] width 147 height 15
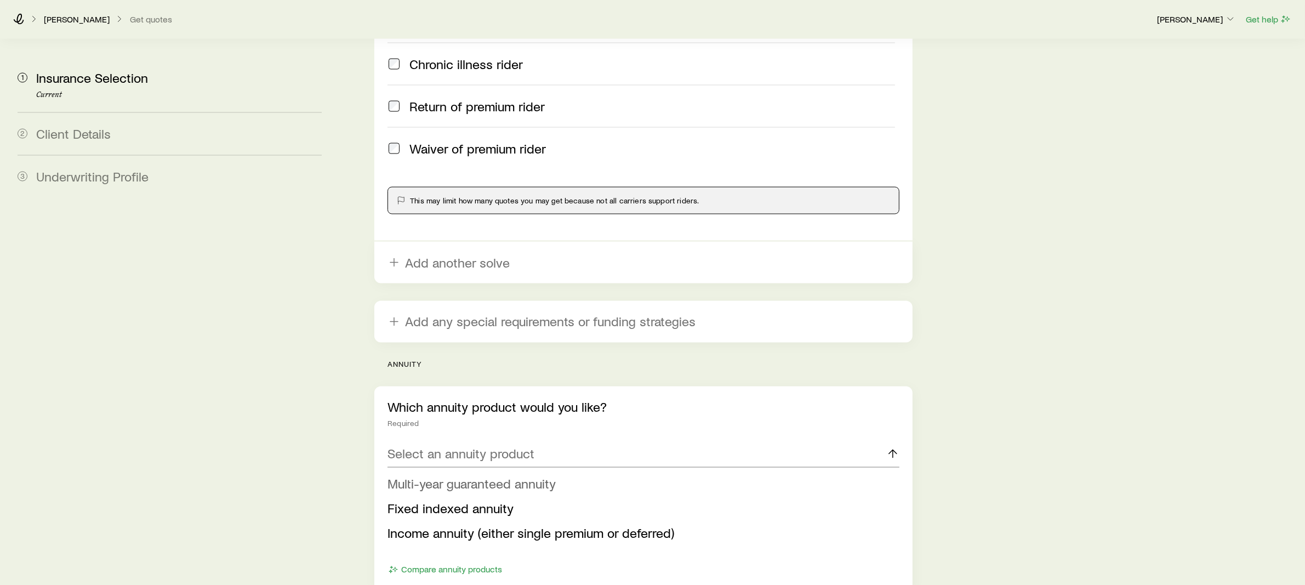
click at [474, 476] on span "Multi-year guaranteed annuity" at bounding box center [472, 484] width 168 height 16
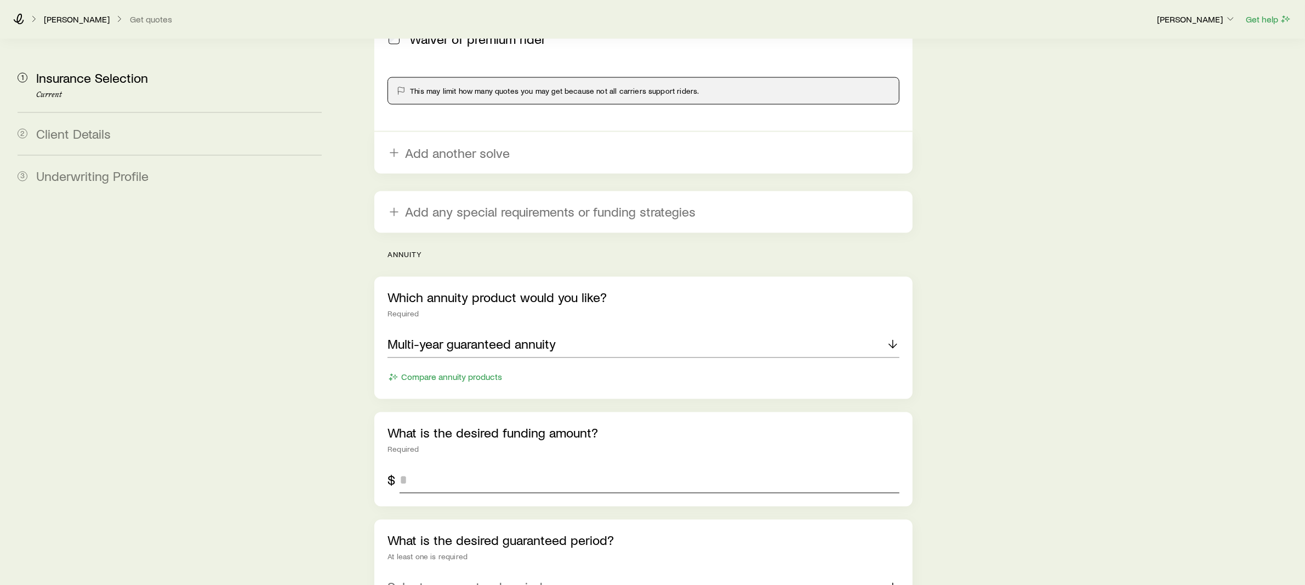
scroll to position [2445, 0]
click at [440, 465] on input "tel" at bounding box center [650, 478] width 500 height 26
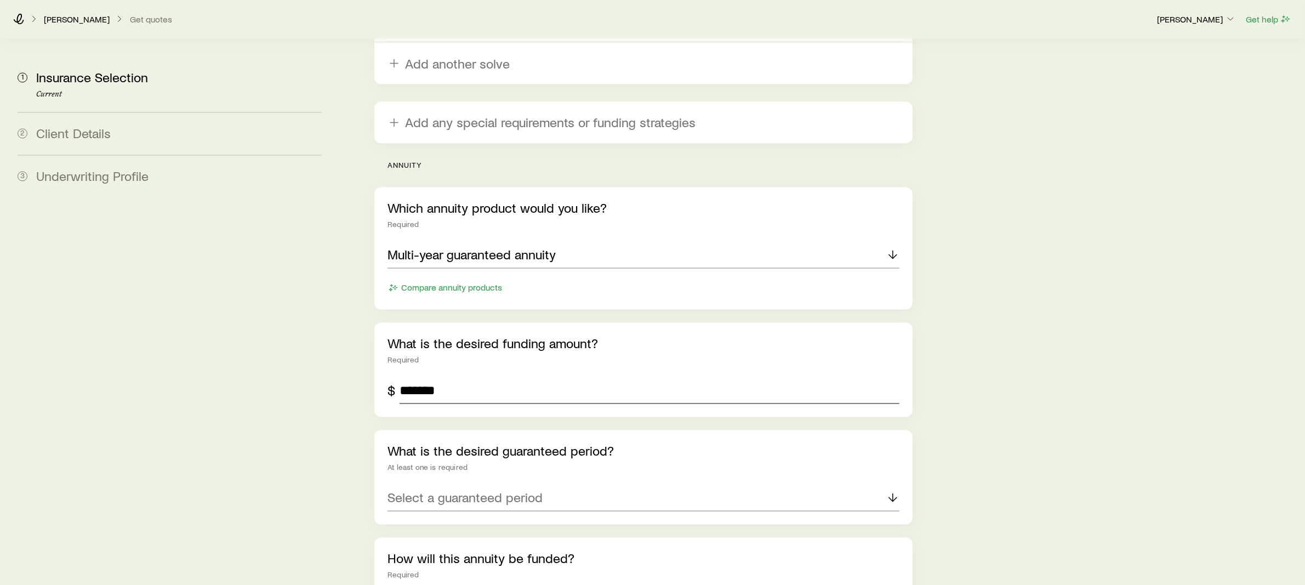
scroll to position [2640, 0]
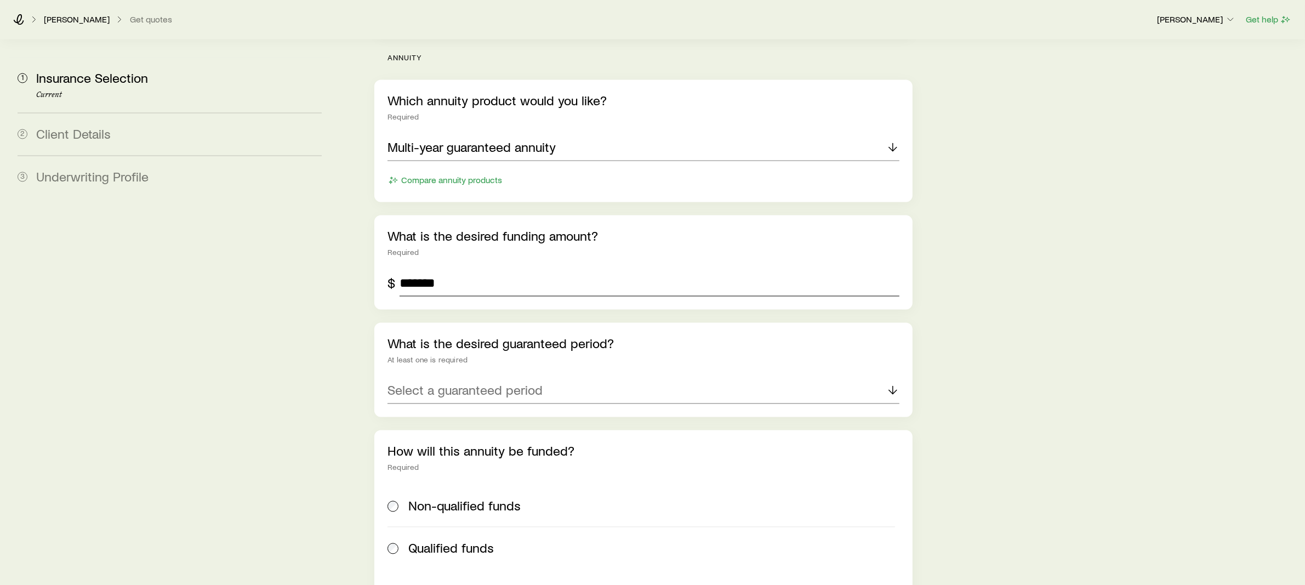
type input "*******"
click at [478, 382] on p "Select a guaranteed period" at bounding box center [465, 389] width 155 height 15
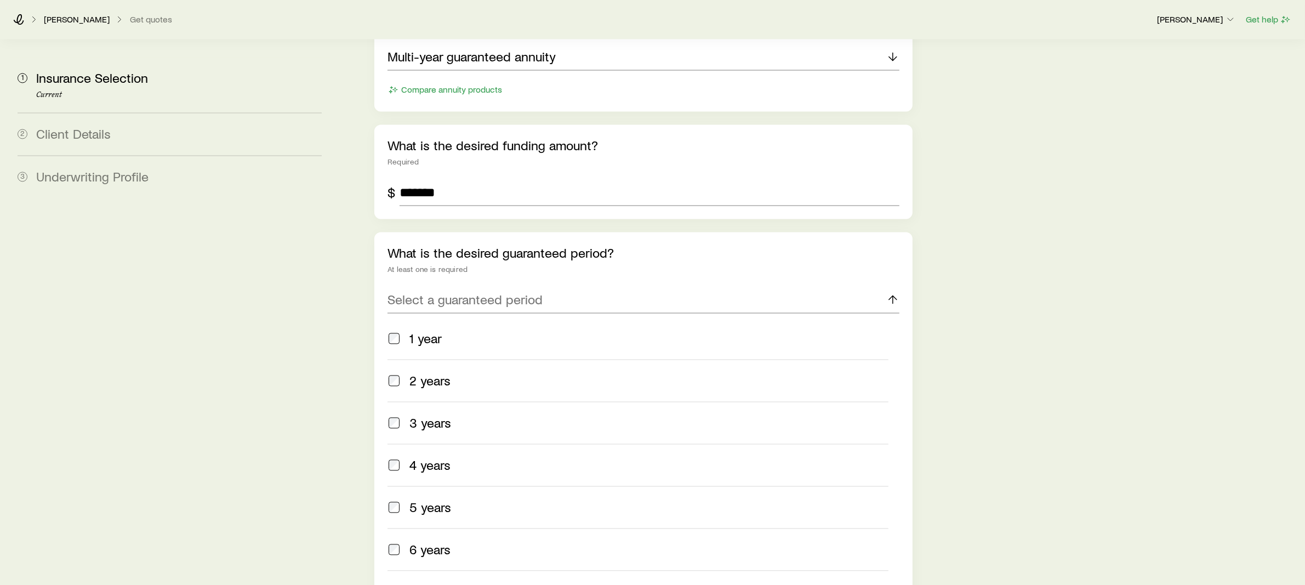
click at [447, 499] on span "5 years" at bounding box center [430, 506] width 42 height 15
click at [888, 290] on icon at bounding box center [892, 296] width 13 height 13
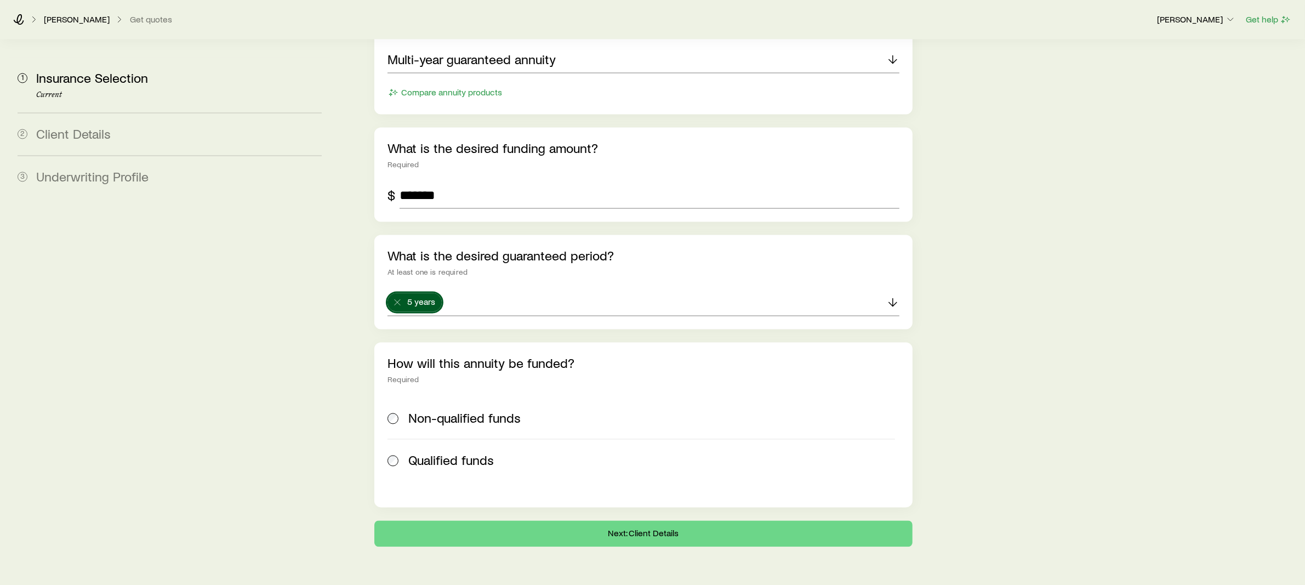
click at [438, 410] on span "Non-qualified funds" at bounding box center [464, 417] width 112 height 15
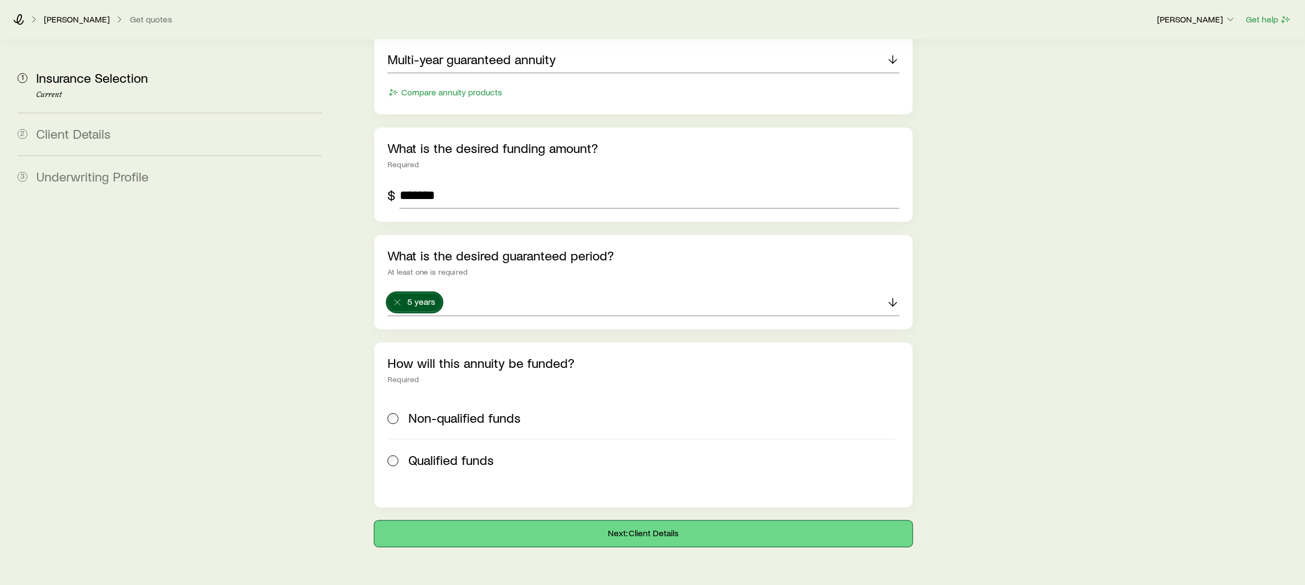
click at [557, 520] on button "Next: Client Details" at bounding box center [643, 533] width 538 height 26
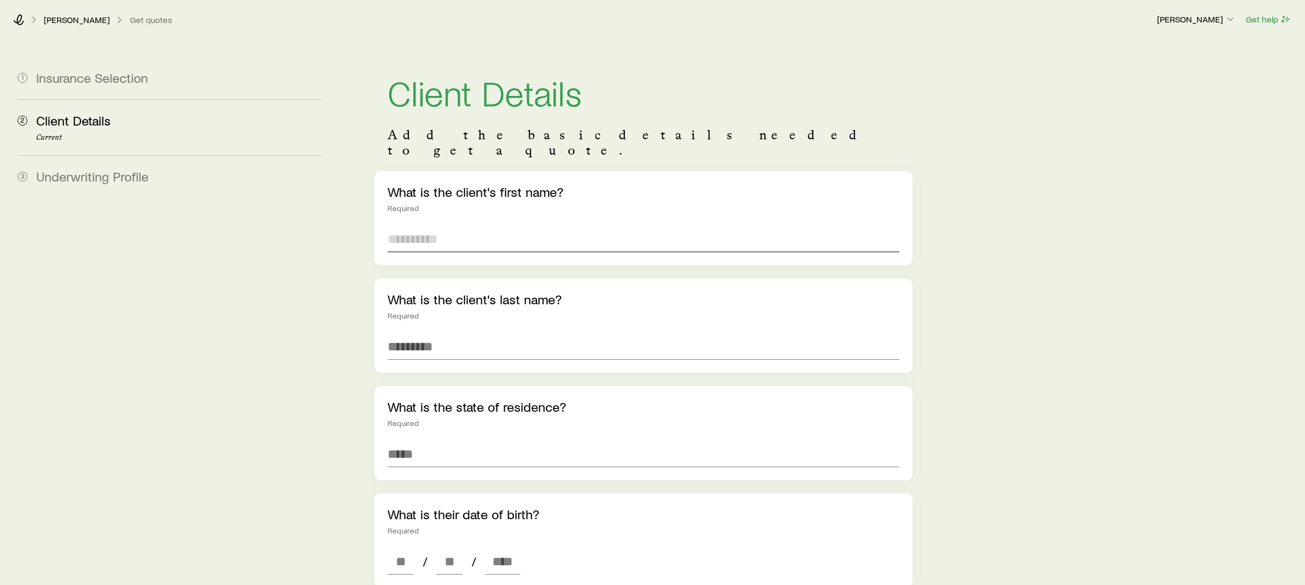
click at [562, 226] on input "text" at bounding box center [644, 239] width 512 height 26
type input "****"
type input "*****"
type input "*"
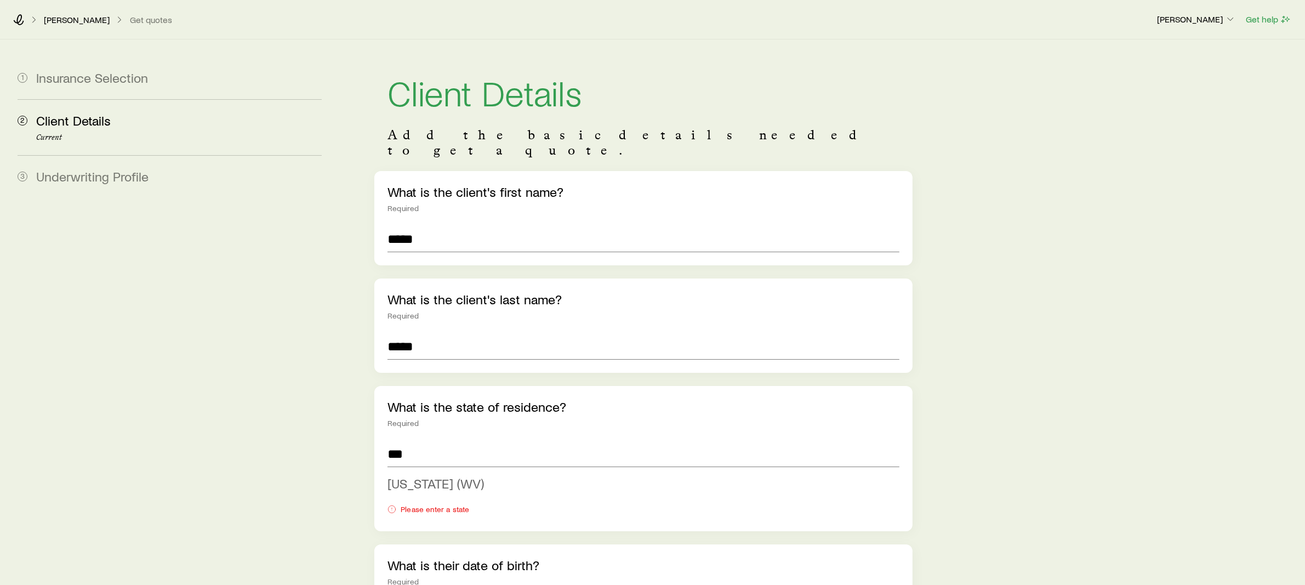
click at [460, 475] on span "West Virginia (WV)" at bounding box center [436, 483] width 96 height 16
type input "**********"
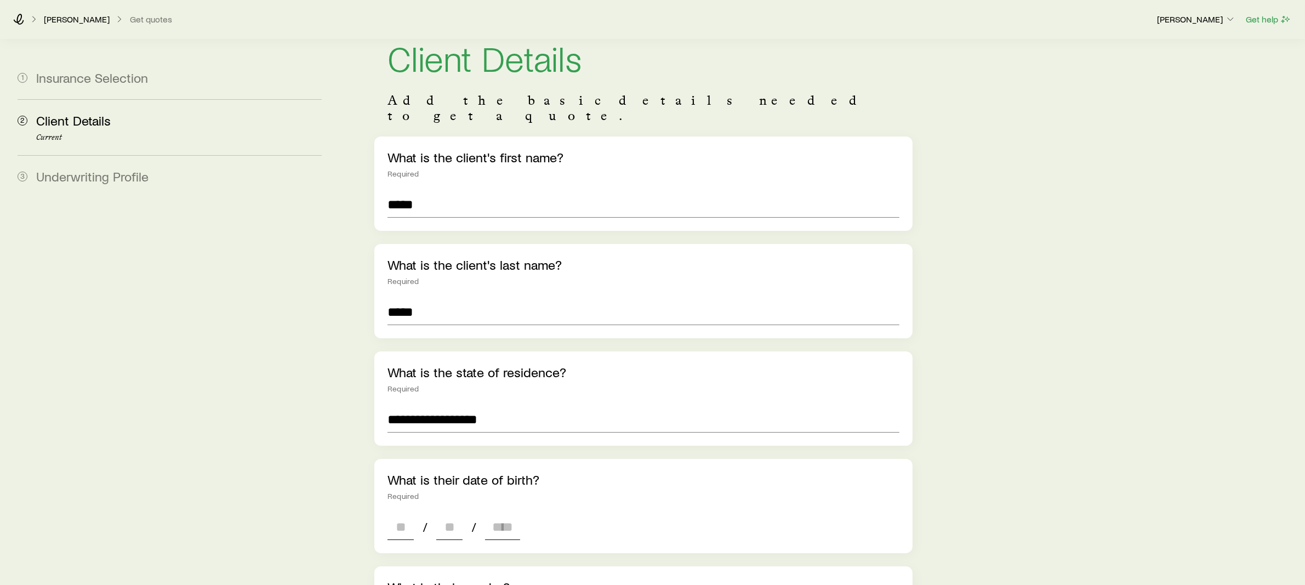
scroll to position [126, 0]
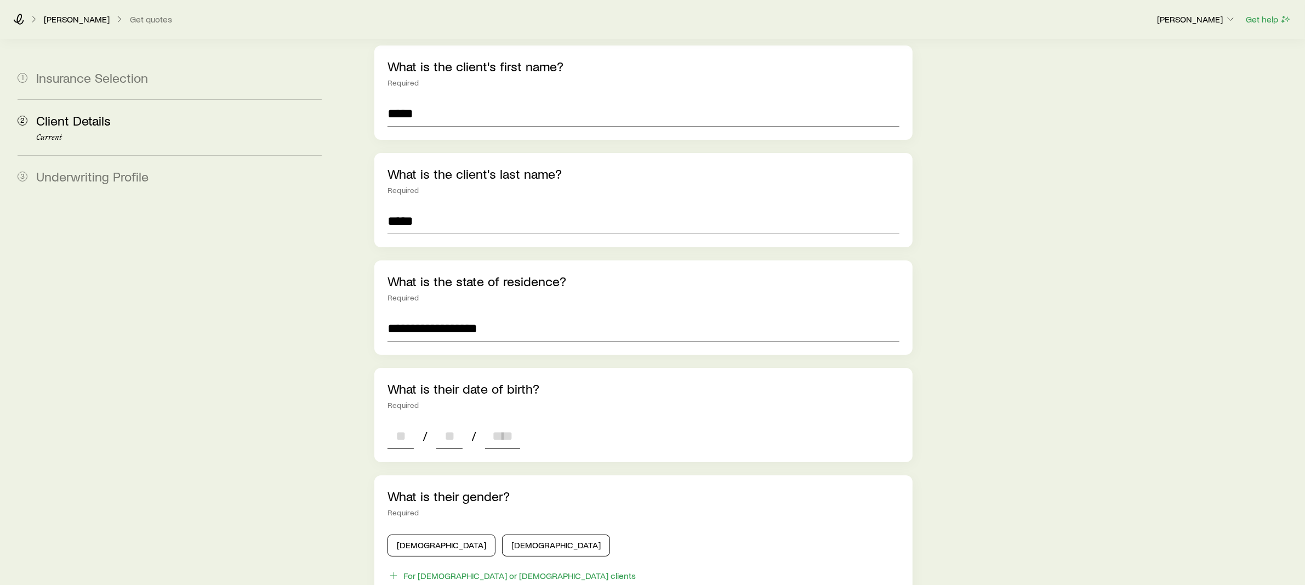
click at [389, 426] on input at bounding box center [401, 436] width 26 height 26
type input "**"
type input "****"
type input "*"
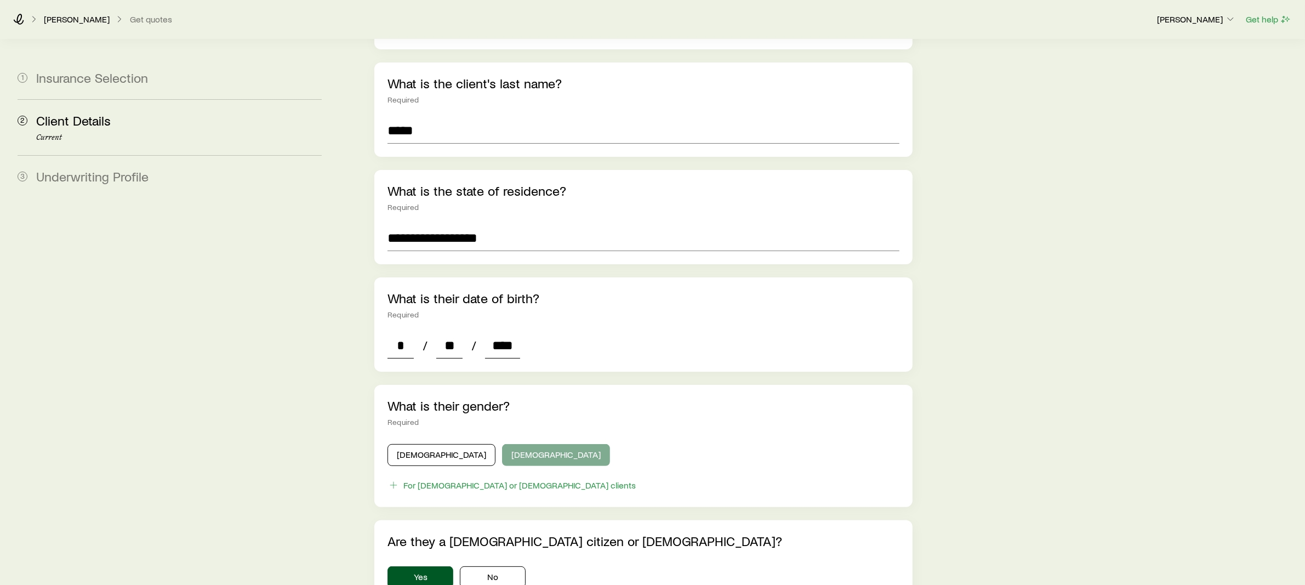
type input "****"
click at [502, 444] on button "Female" at bounding box center [556, 455] width 108 height 22
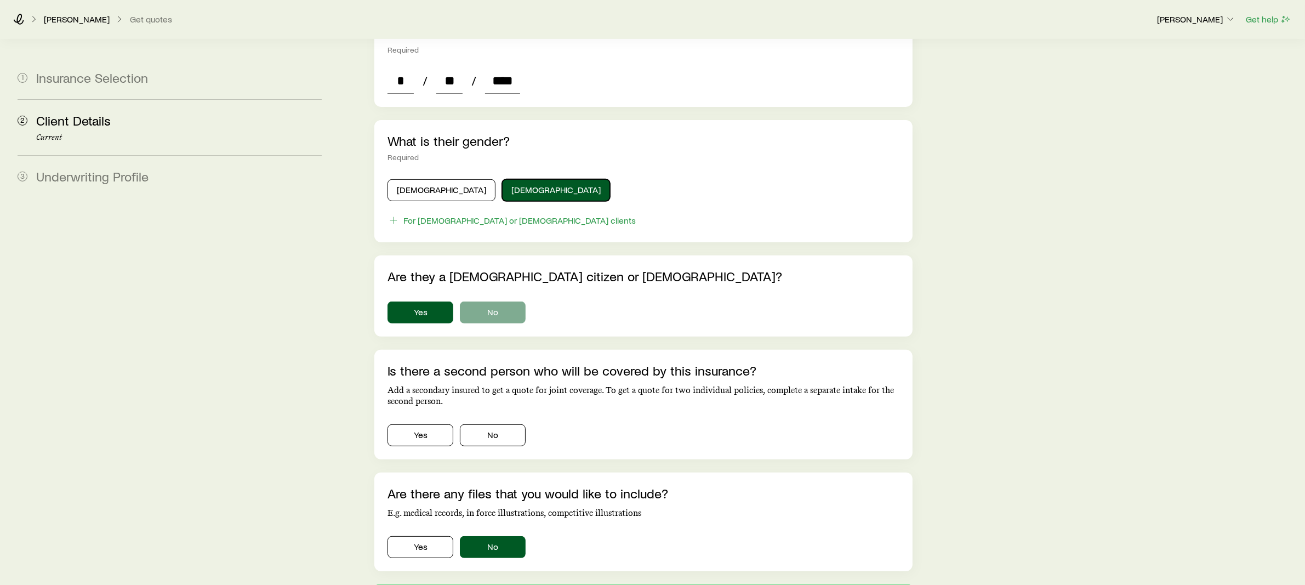
scroll to position [490, 0]
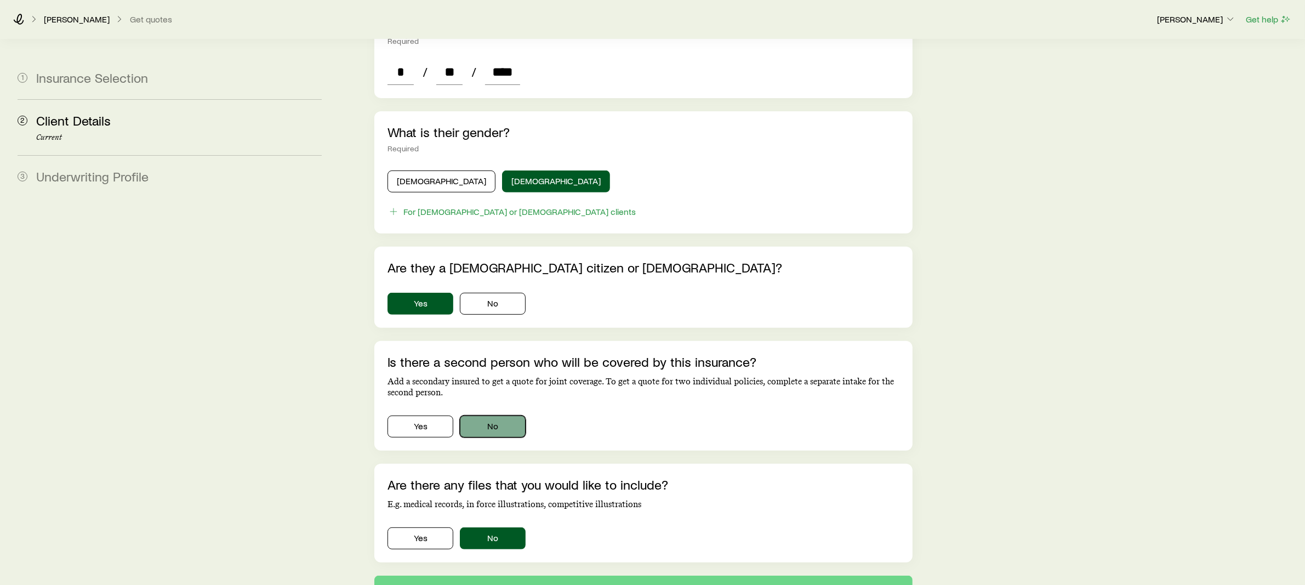
click at [494, 416] on button "No" at bounding box center [493, 427] width 66 height 22
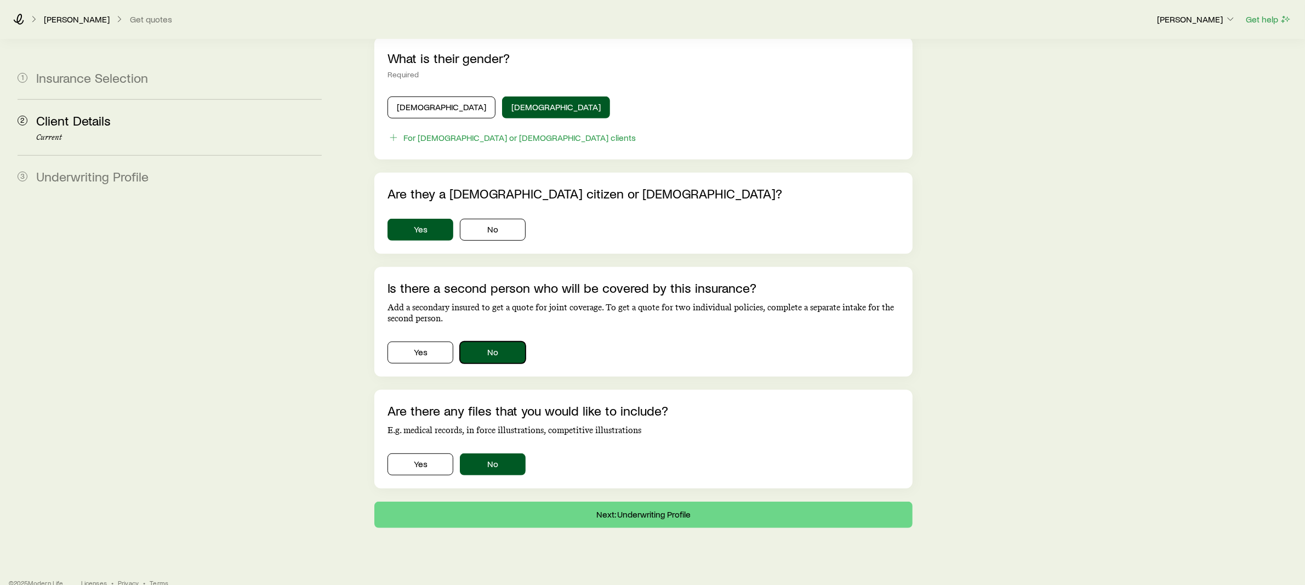
scroll to position [565, 0]
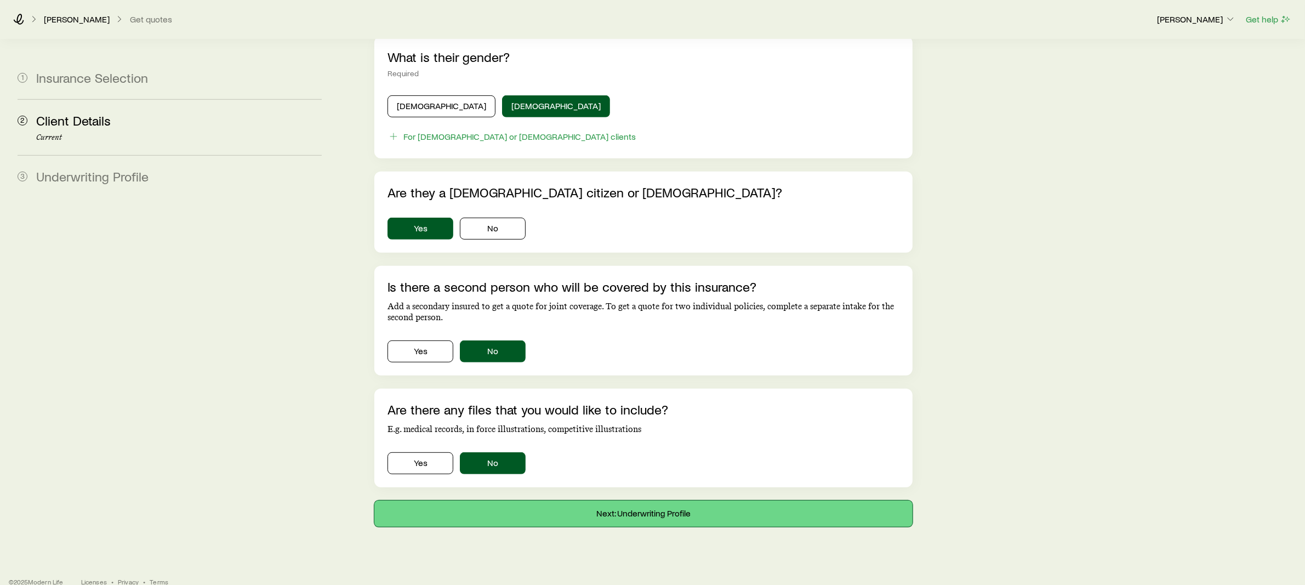
click at [595, 501] on button "Next: Underwriting Profile" at bounding box center [643, 513] width 538 height 26
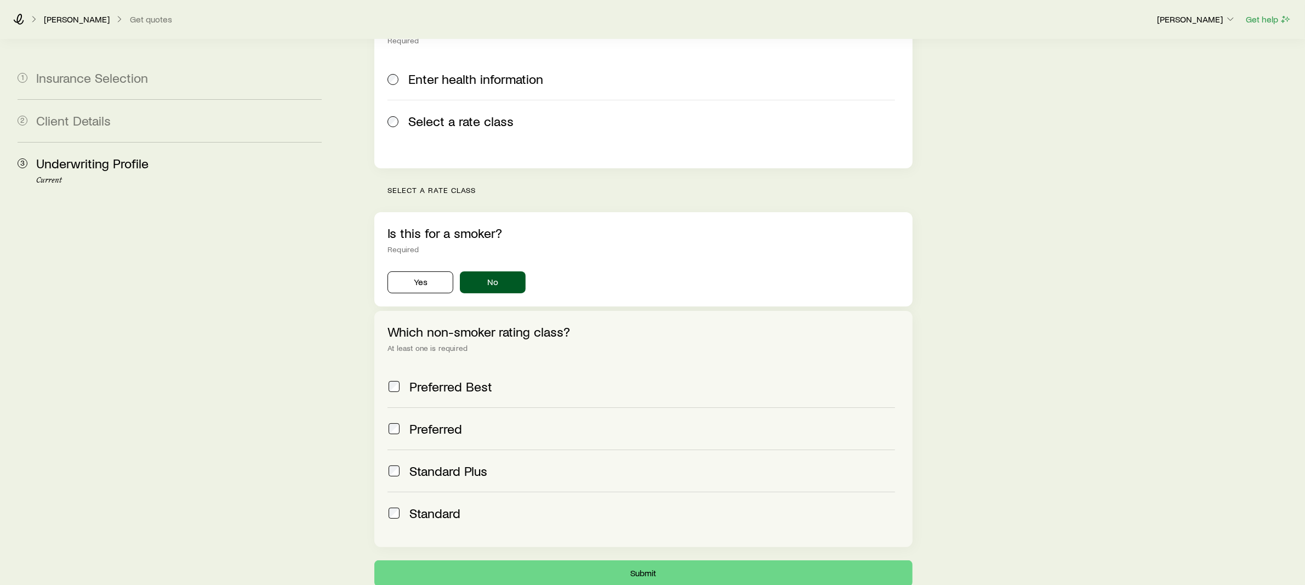
scroll to position [186, 0]
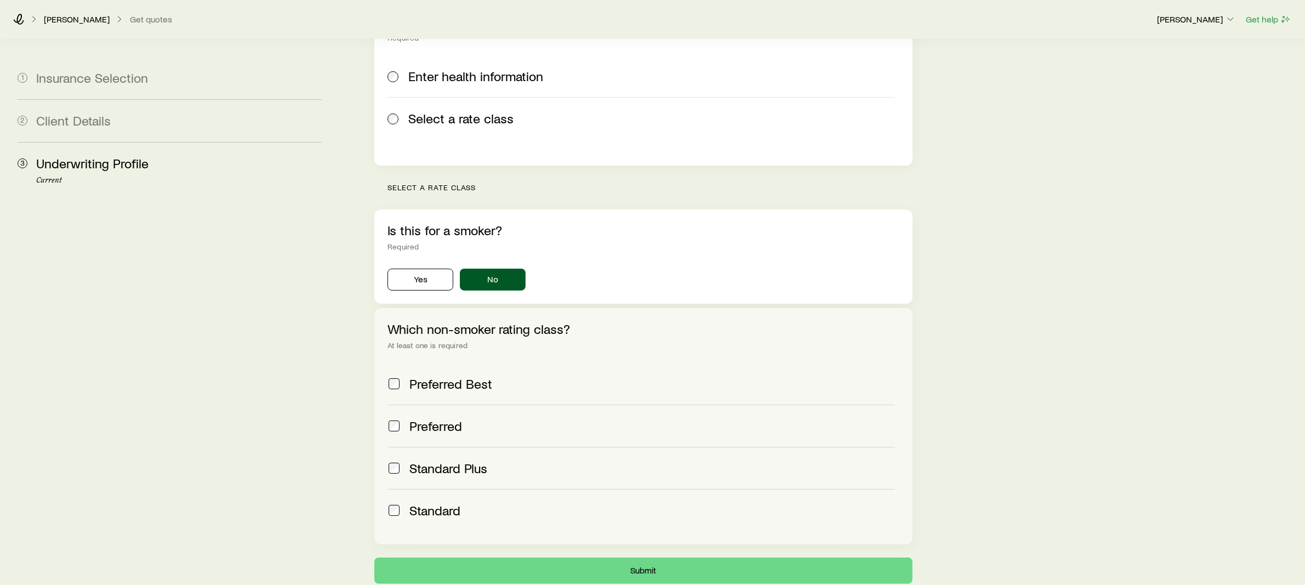
click at [428, 418] on span "Preferred" at bounding box center [435, 425] width 53 height 15
click at [408, 503] on div "Standard" at bounding box center [642, 510] width 508 height 15
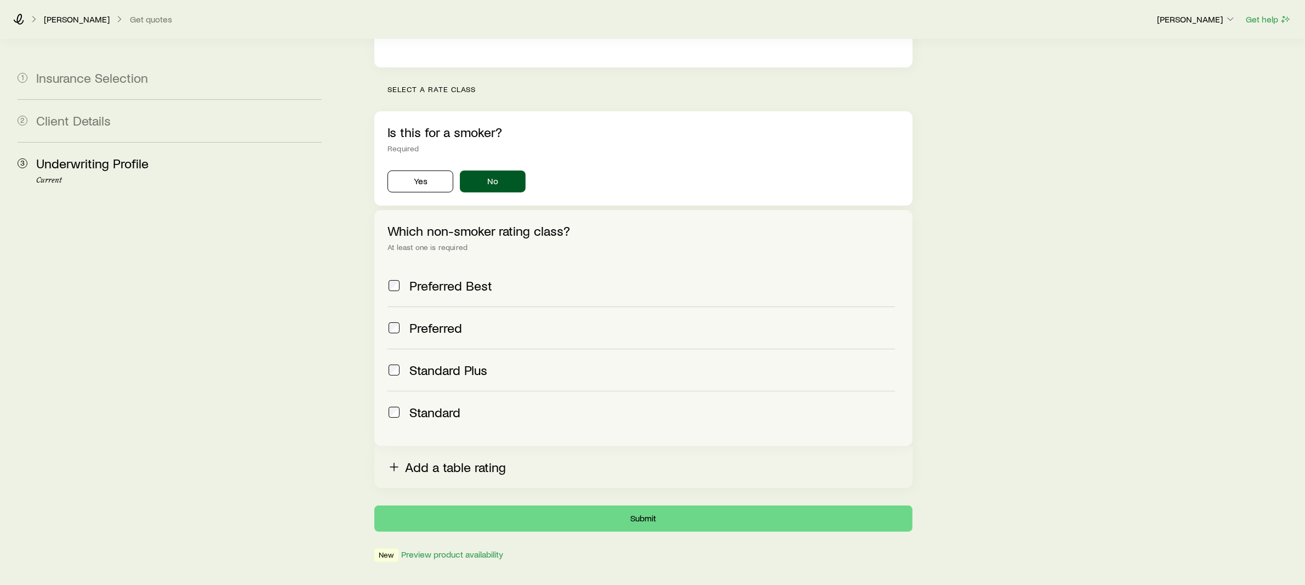
scroll to position [287, 0]
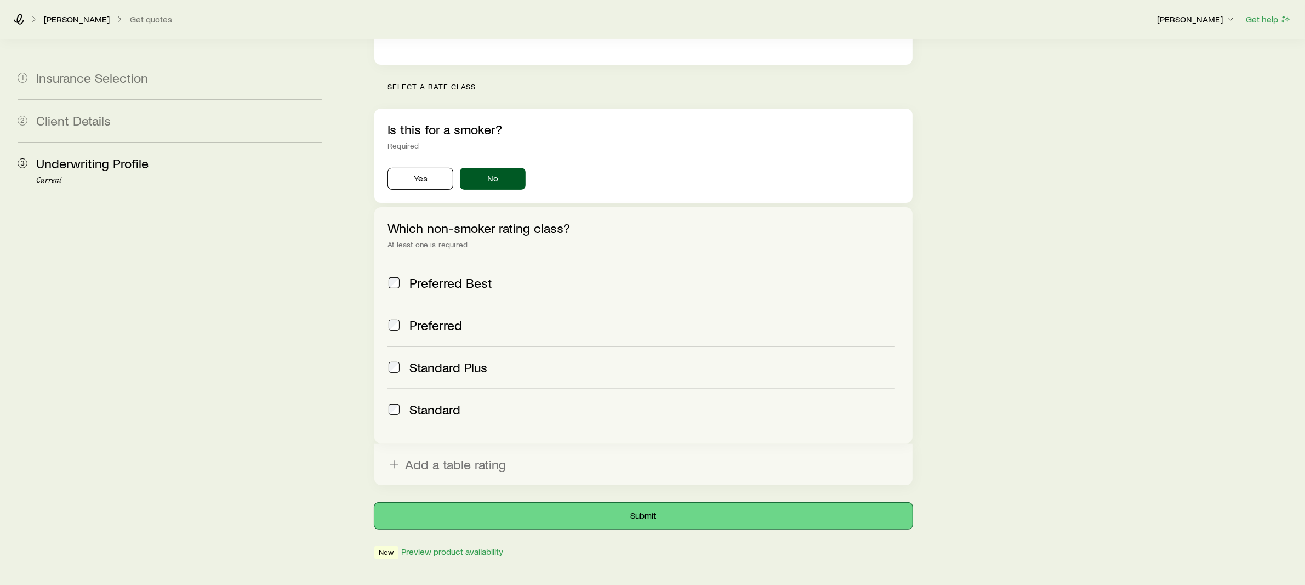
click at [628, 503] on button "Submit" at bounding box center [643, 516] width 538 height 26
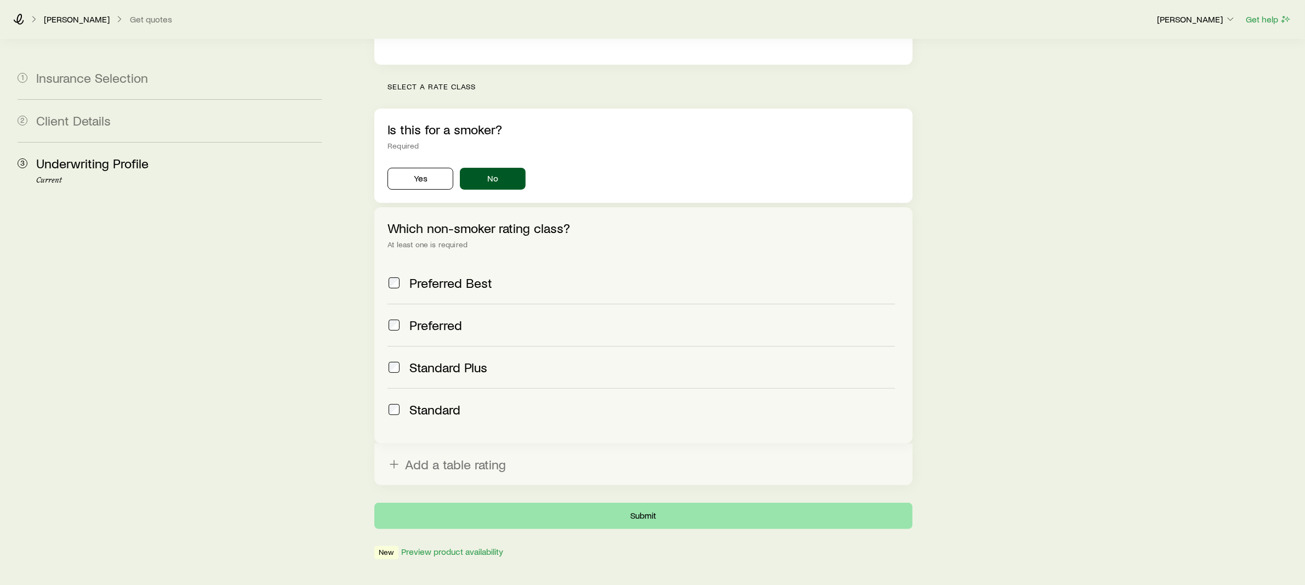
scroll to position [0, 0]
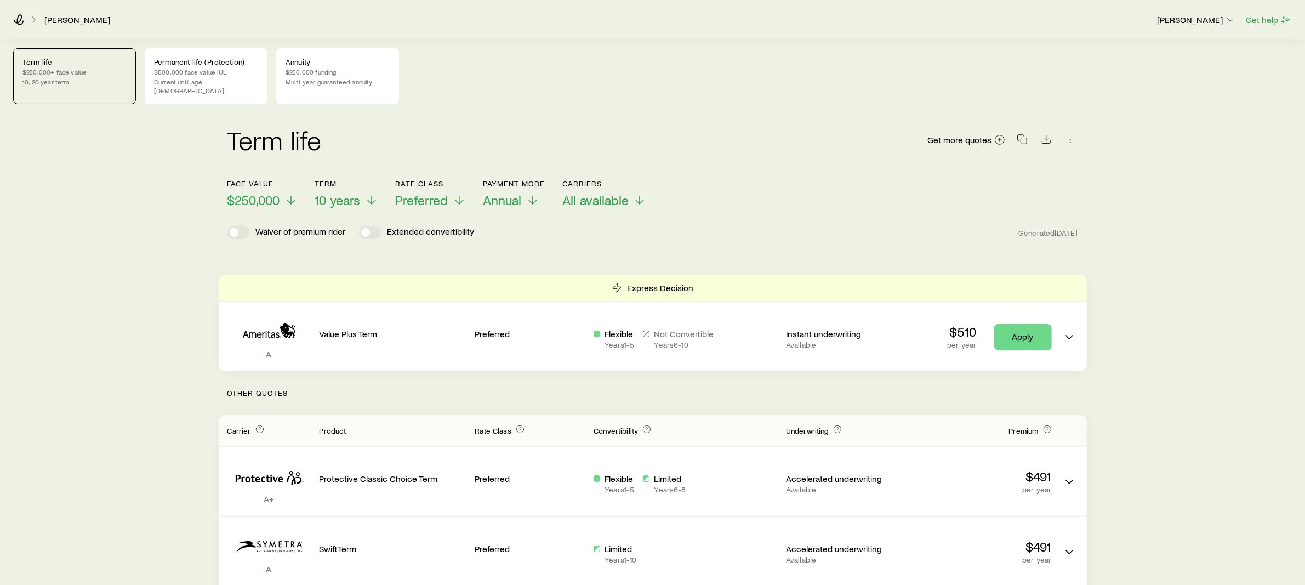
scroll to position [3, 0]
click at [275, 190] on span "$250,000" at bounding box center [253, 197] width 53 height 15
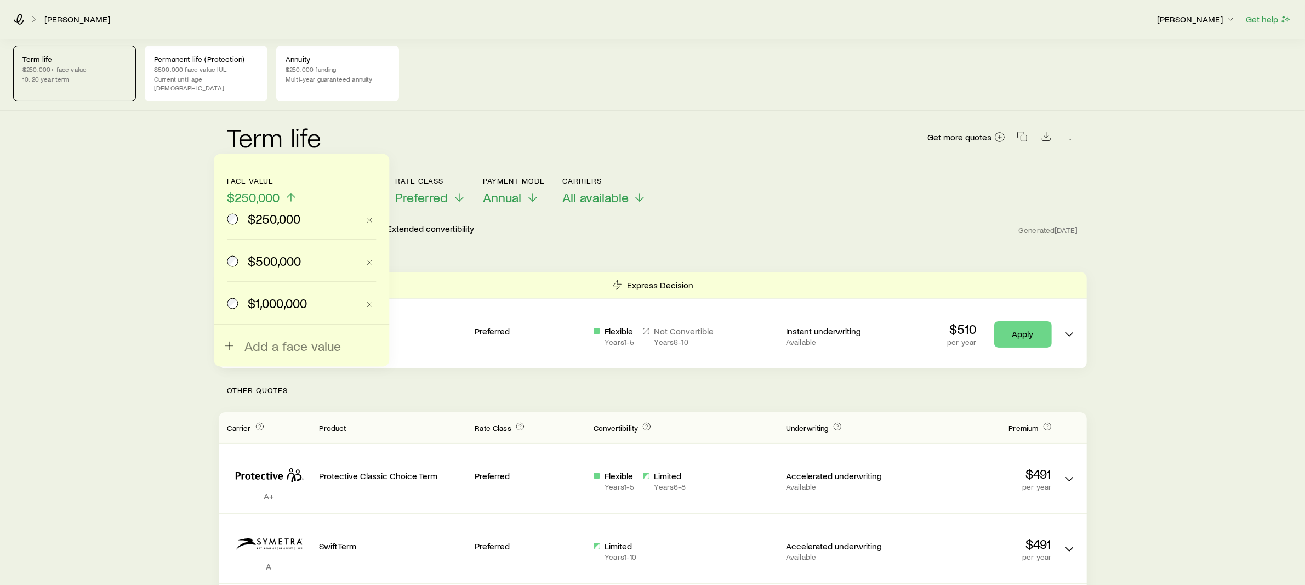
click at [272, 258] on span "$500,000" at bounding box center [274, 260] width 53 height 15
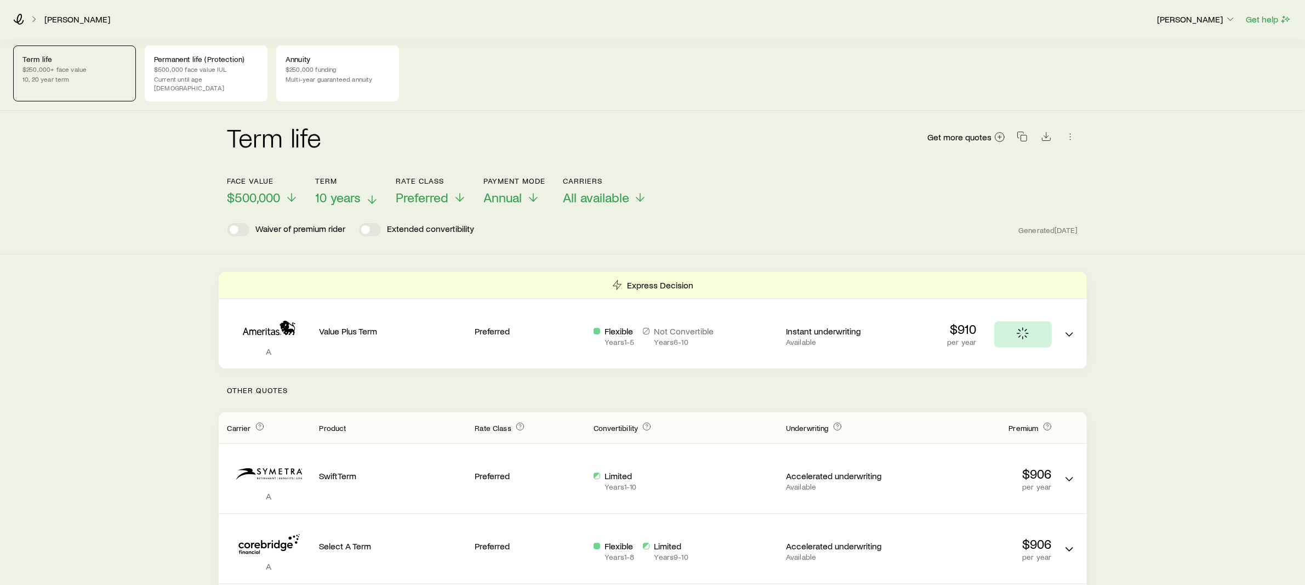
click at [347, 190] on span "10 years" at bounding box center [338, 197] width 45 height 15
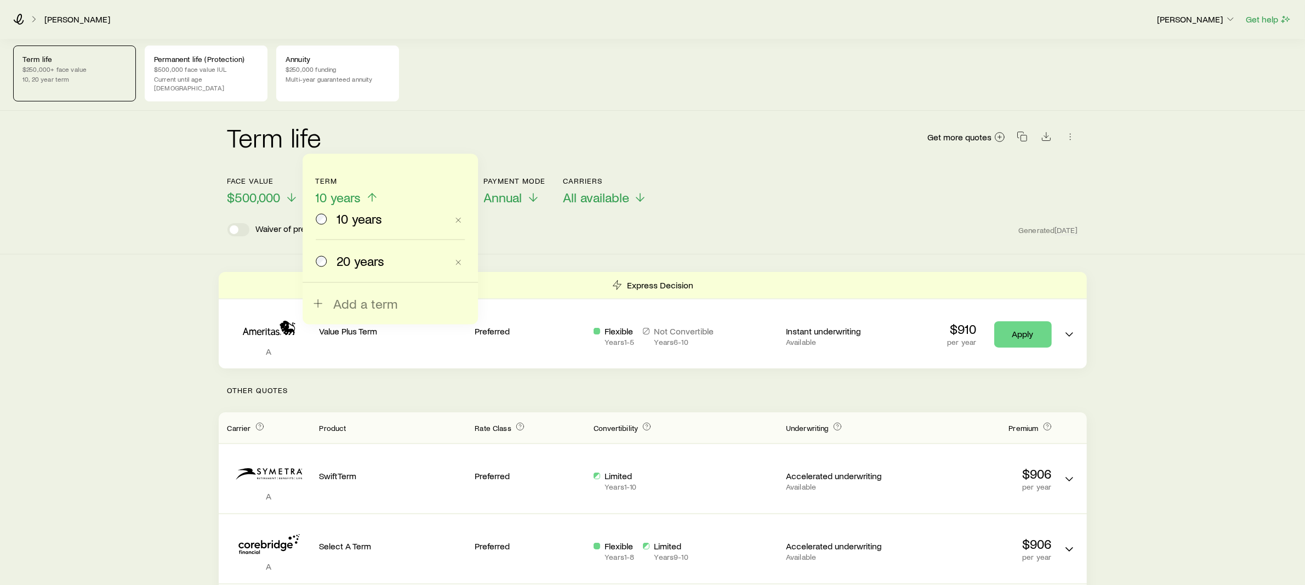
click at [427, 124] on div "Term life Get more quotes" at bounding box center [652, 143] width 851 height 39
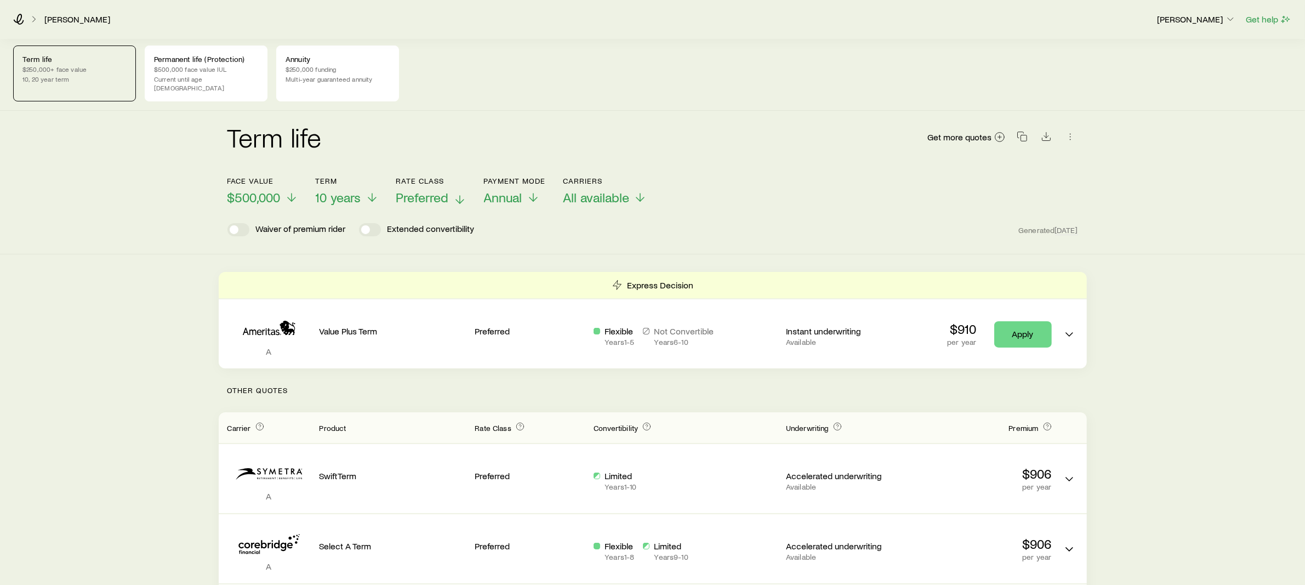
click at [434, 192] on span "Preferred" at bounding box center [422, 197] width 53 height 15
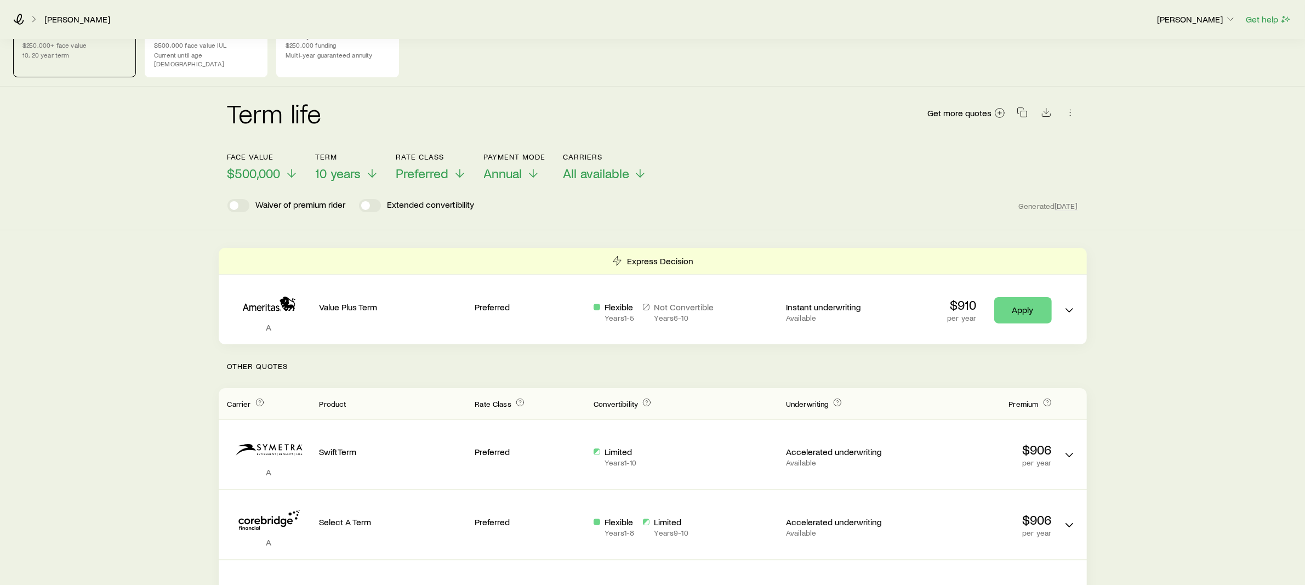
scroll to position [27, 0]
click at [1022, 106] on icon "button" at bounding box center [1022, 111] width 11 height 11
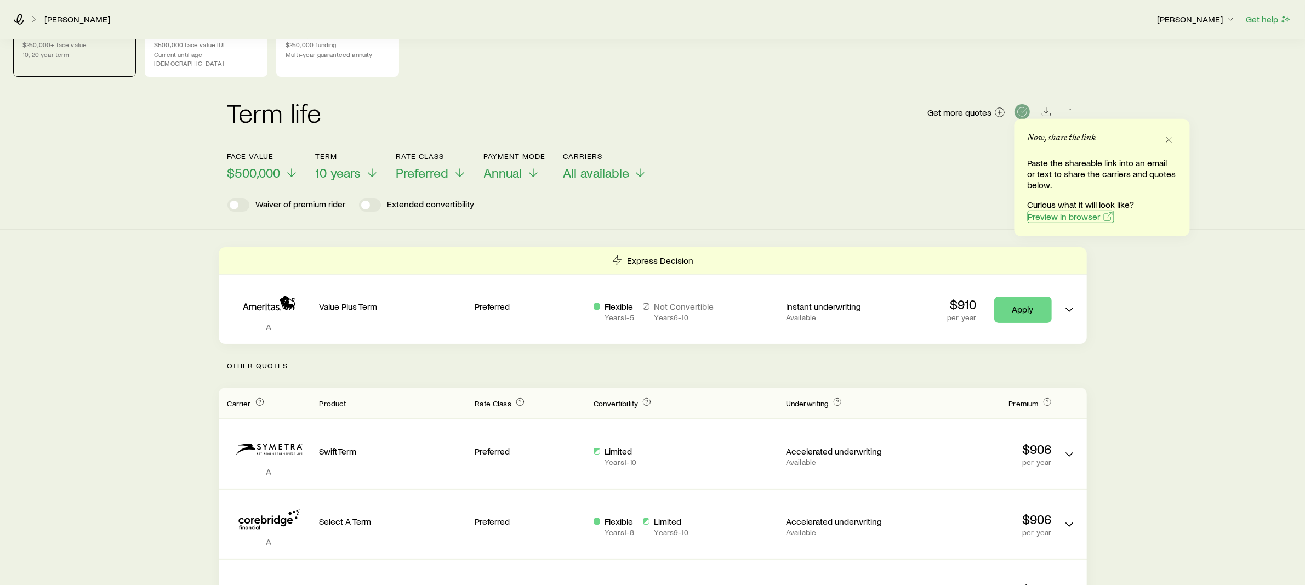
click at [1042, 215] on span "Preview in browser" at bounding box center [1064, 216] width 72 height 9
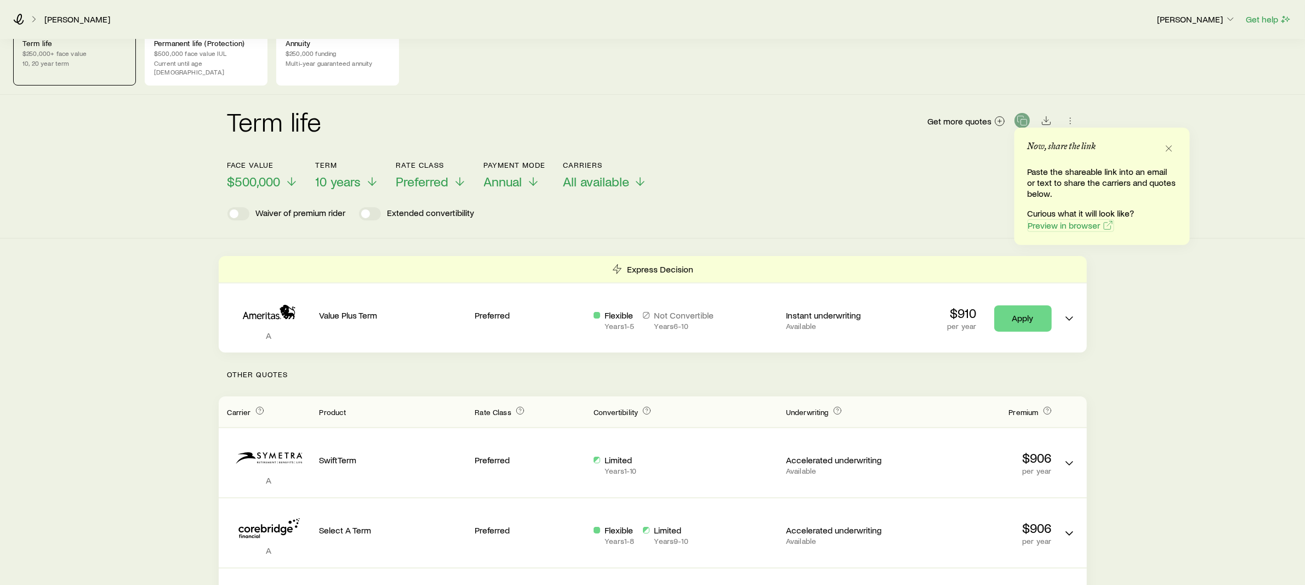
scroll to position [6, 0]
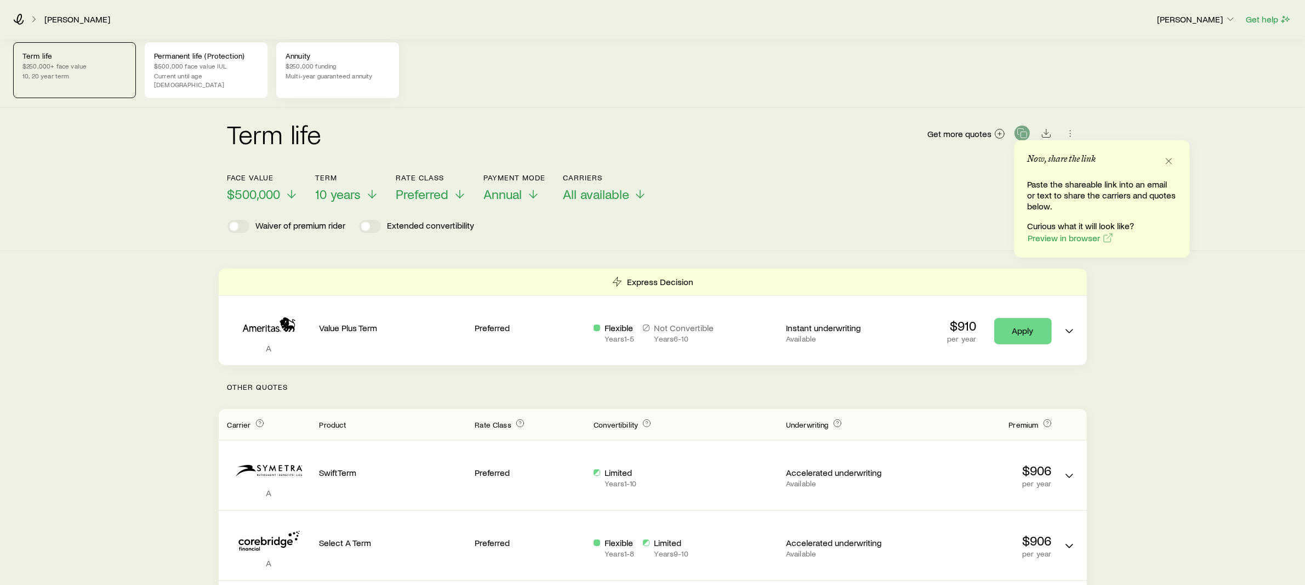
click at [333, 71] on p "Multi-year guaranteed annuity" at bounding box center [338, 75] width 104 height 9
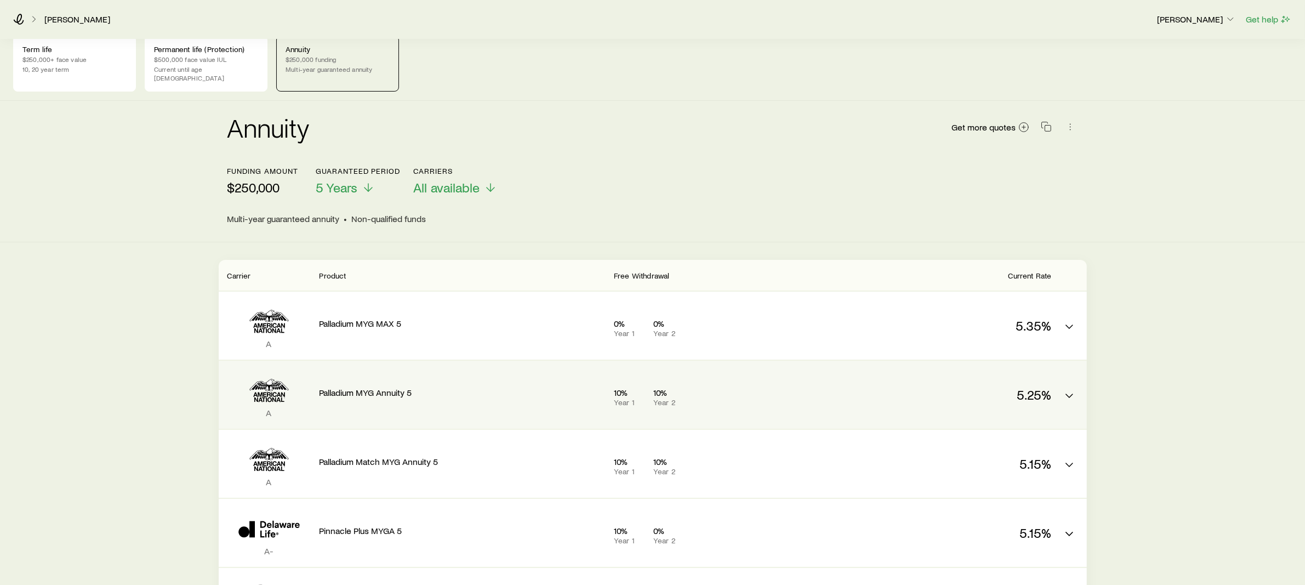
scroll to position [15, 0]
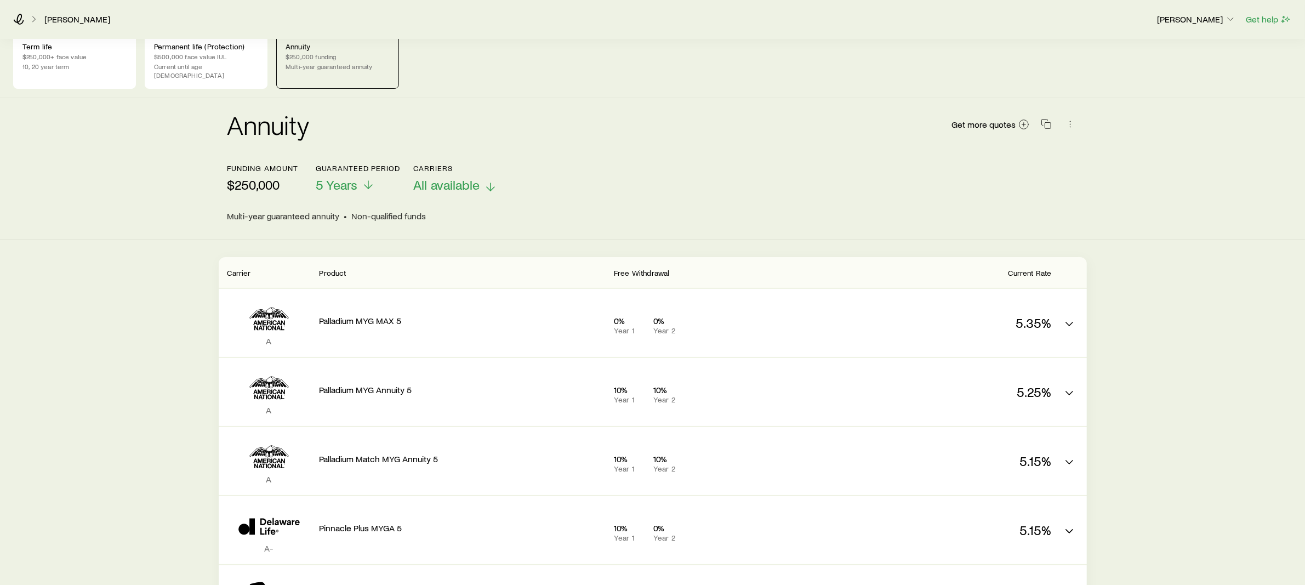
click at [470, 177] on span "All available" at bounding box center [446, 184] width 66 height 15
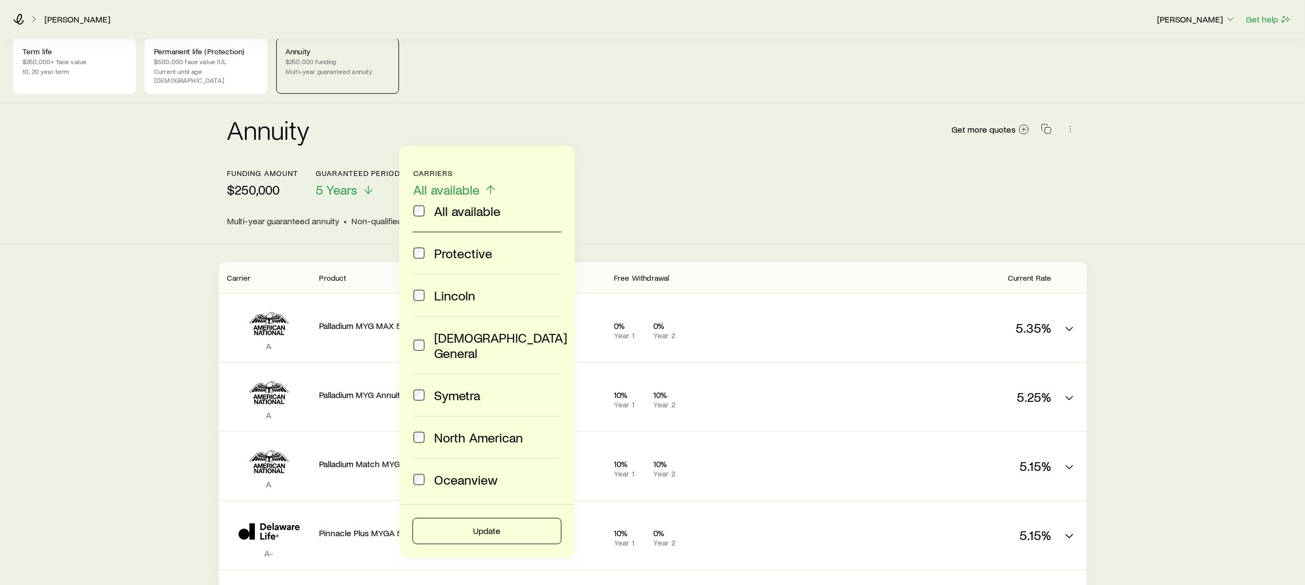
scroll to position [0, 0]
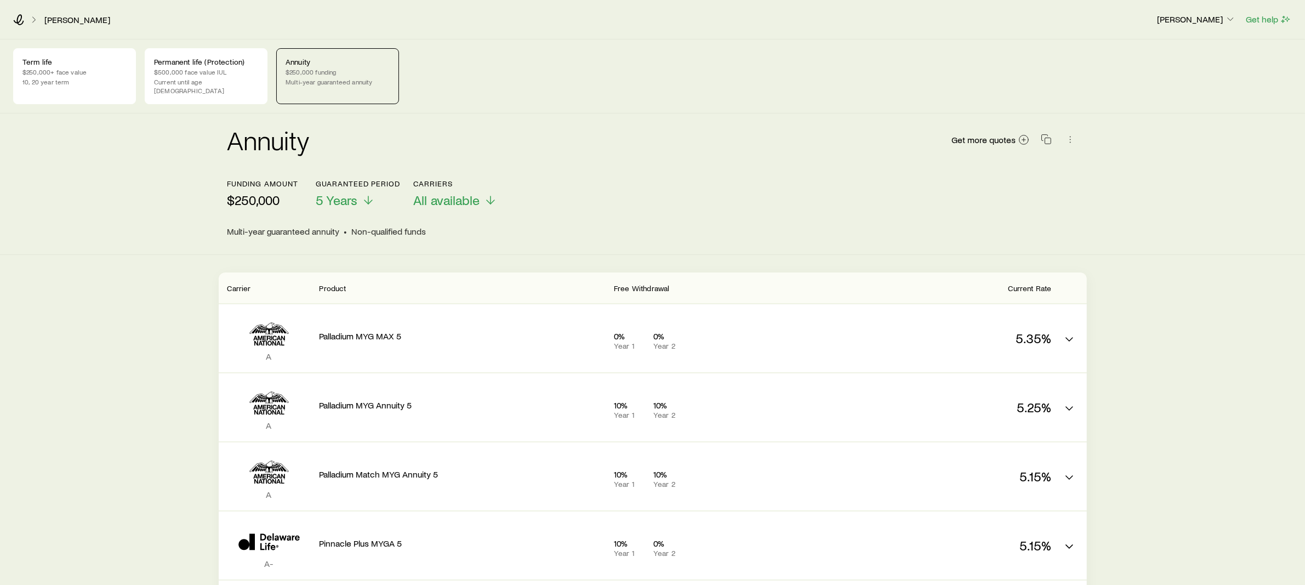
click at [559, 130] on div "Annuity Get more quotes" at bounding box center [652, 146] width 851 height 39
click at [22, 25] on div "Smith, Tina Frank Peterson Get help" at bounding box center [652, 18] width 1305 height 39
click at [19, 18] on icon at bounding box center [18, 19] width 11 height 11
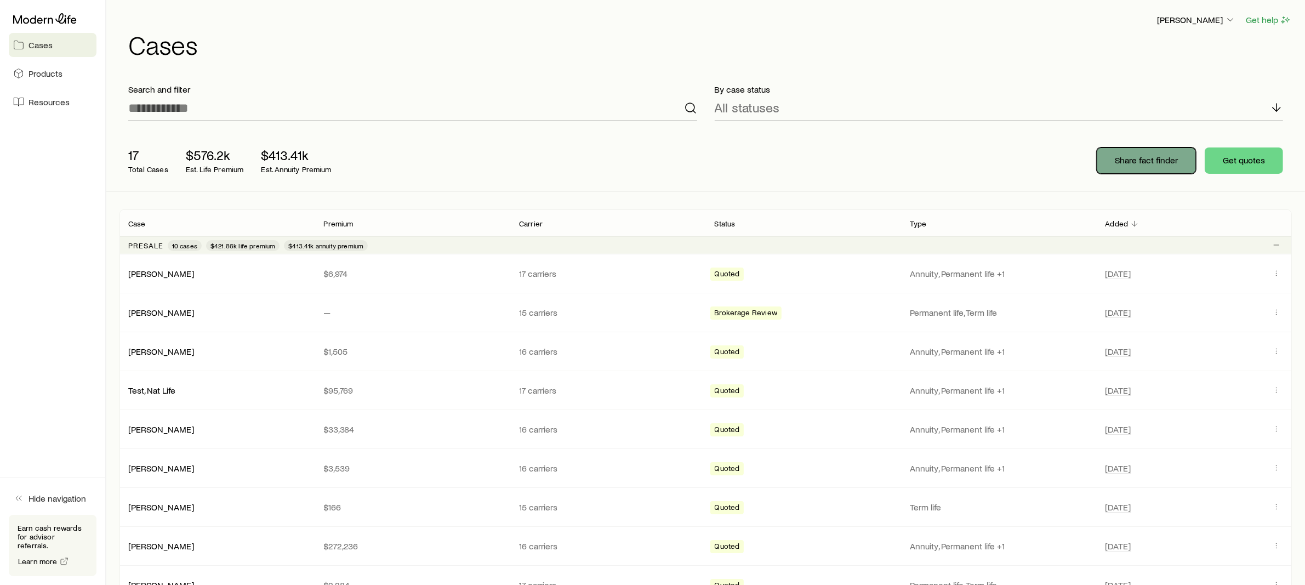
click at [1143, 159] on p "Share fact finder" at bounding box center [1146, 160] width 63 height 11
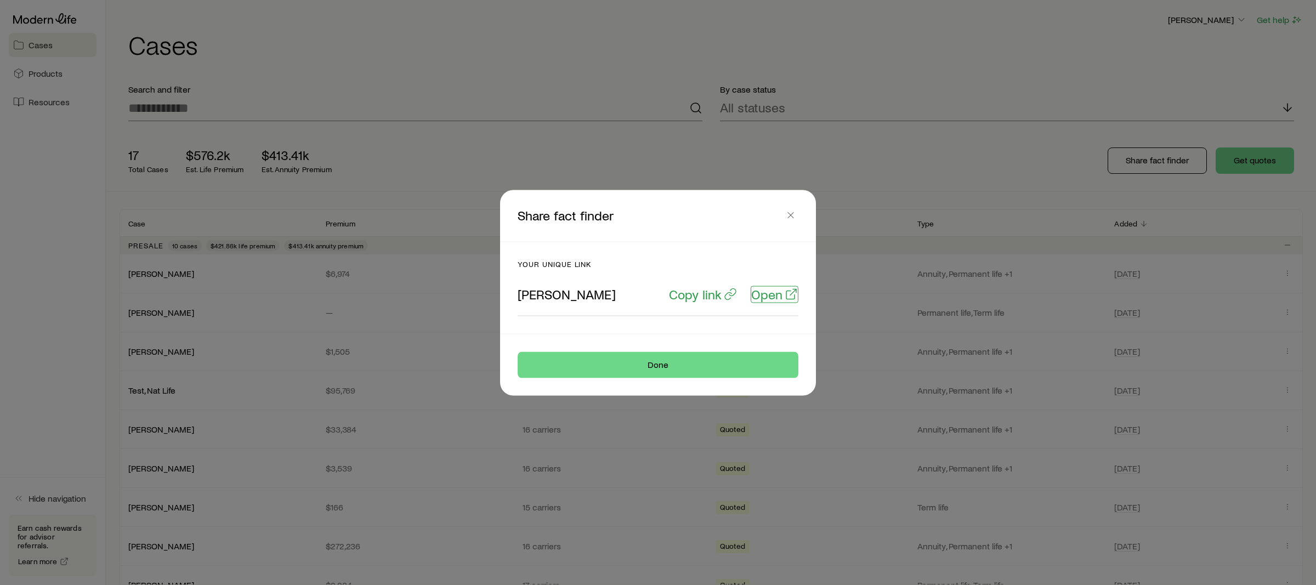
click at [759, 293] on p "Open" at bounding box center [766, 293] width 31 height 15
click at [795, 218] on icon "button" at bounding box center [790, 214] width 11 height 11
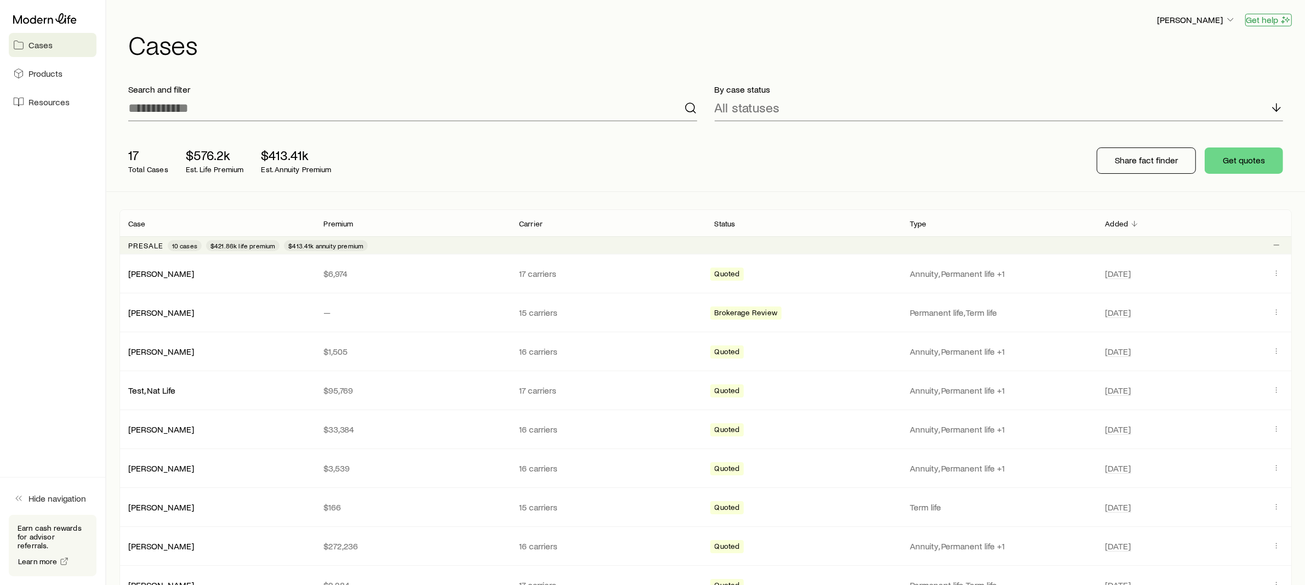
click at [1266, 19] on button "Get help" at bounding box center [1268, 20] width 47 height 13
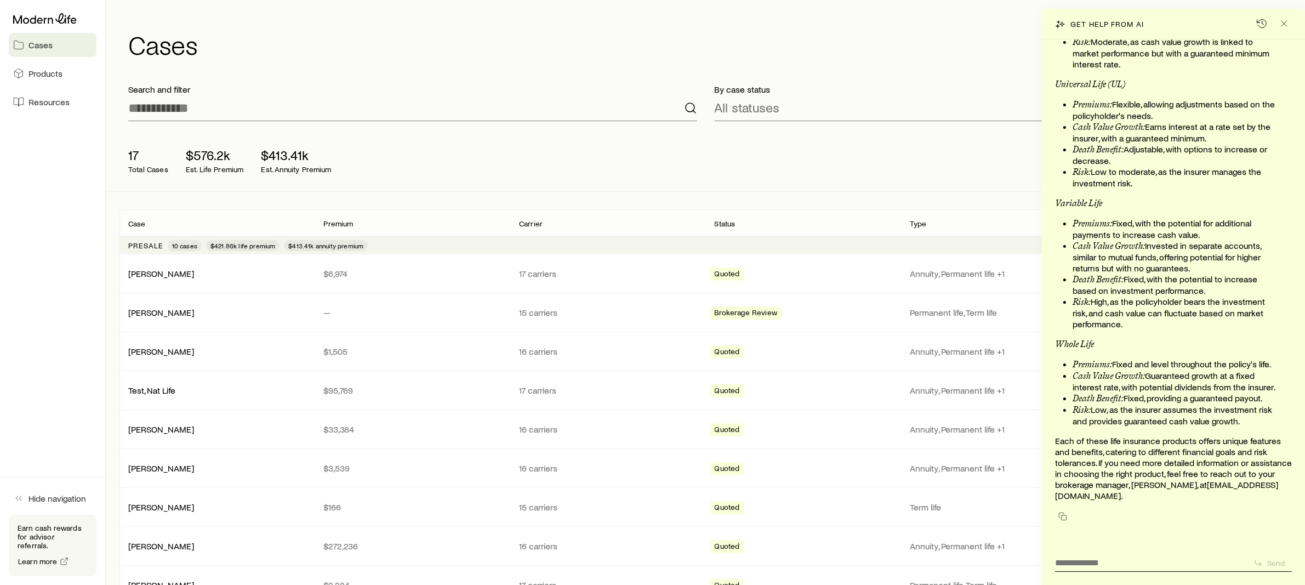
scroll to position [10541, 0]
click at [1113, 559] on textarea at bounding box center [1150, 559] width 190 height 17
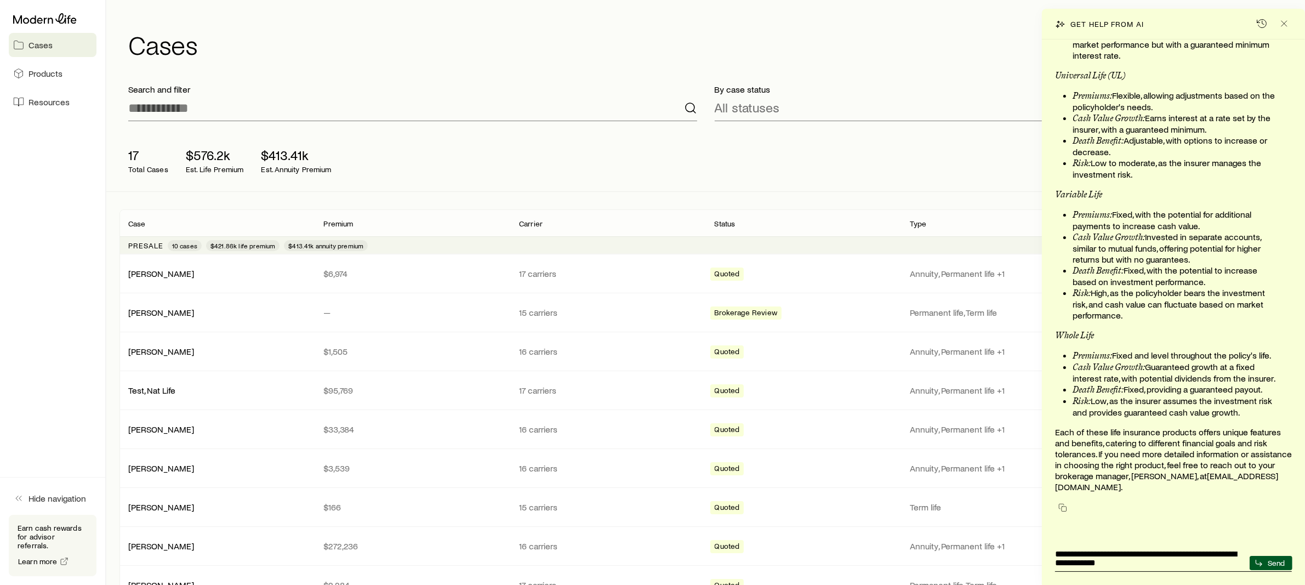
type textarea "**********"
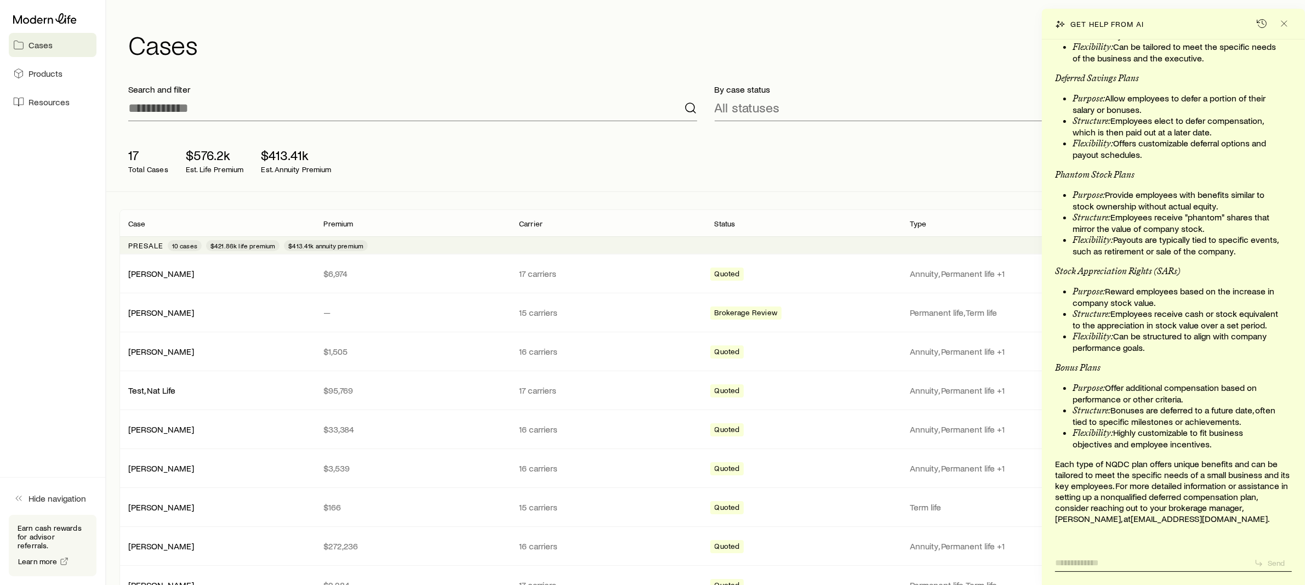
scroll to position [11277, 0]
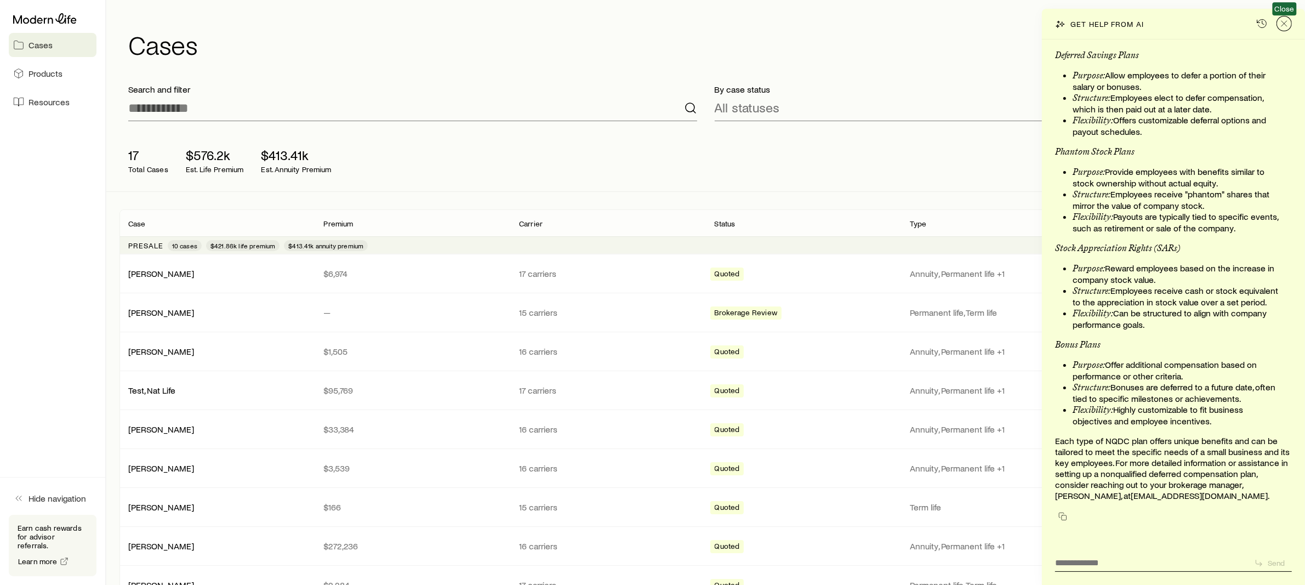
click at [1289, 21] on icon "Close" at bounding box center [1284, 23] width 11 height 11
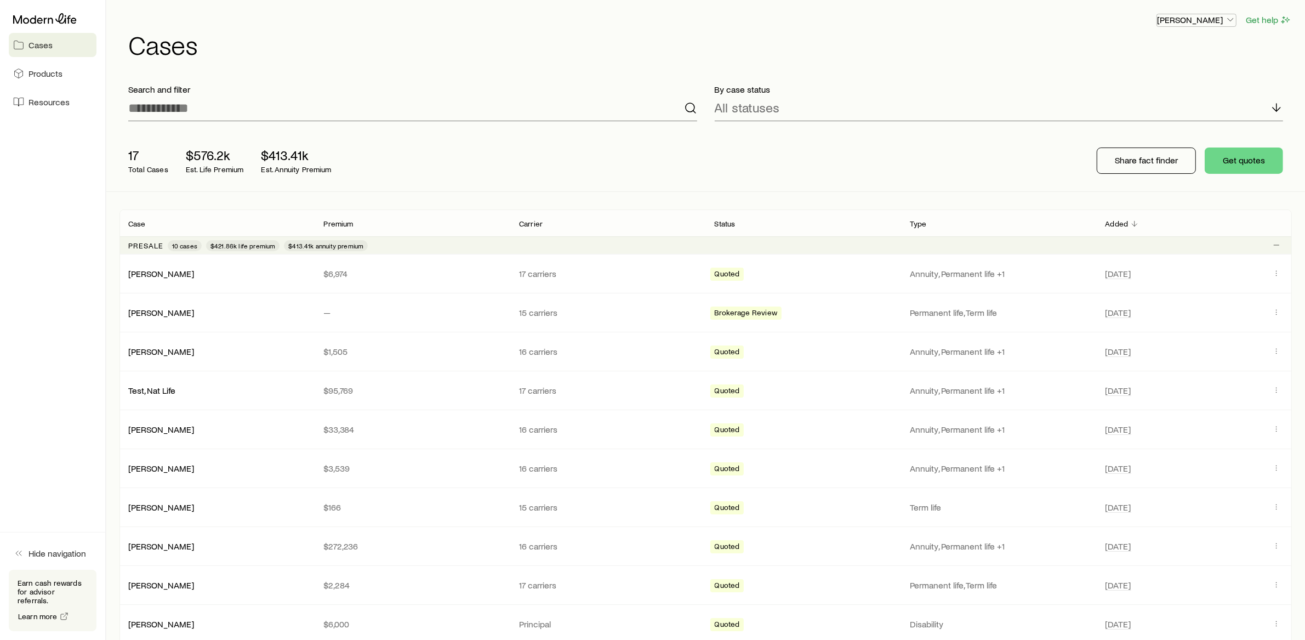
click at [1211, 24] on p "Frank Peterson" at bounding box center [1196, 19] width 79 height 11
click at [1171, 136] on button "Sign out" at bounding box center [1172, 132] width 123 height 20
